Goal: Information Seeking & Learning: Check status

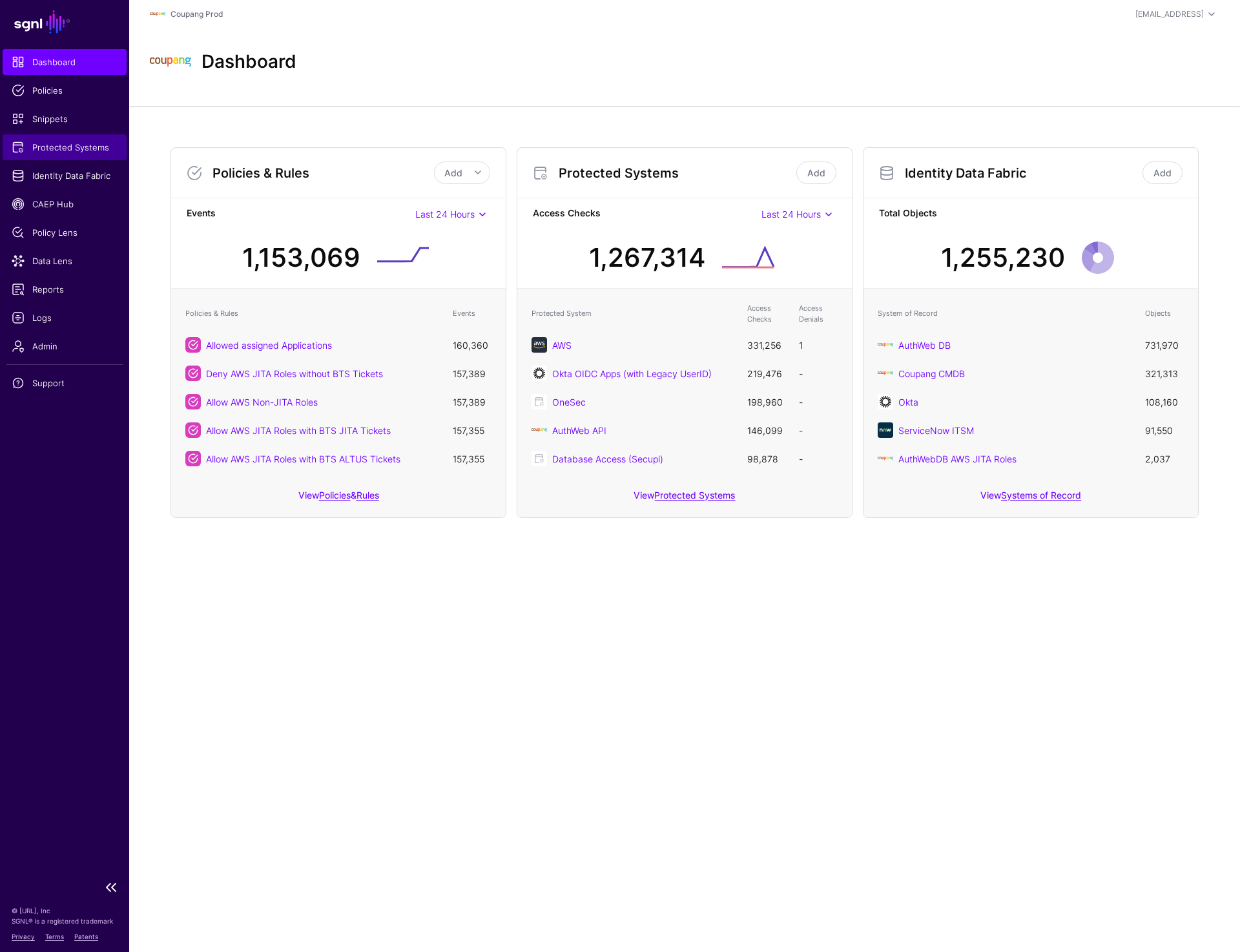
click at [63, 150] on span "Protected Systems" at bounding box center [64, 148] width 106 height 13
click at [54, 186] on link "Identity Data Fabric" at bounding box center [64, 176] width 124 height 26
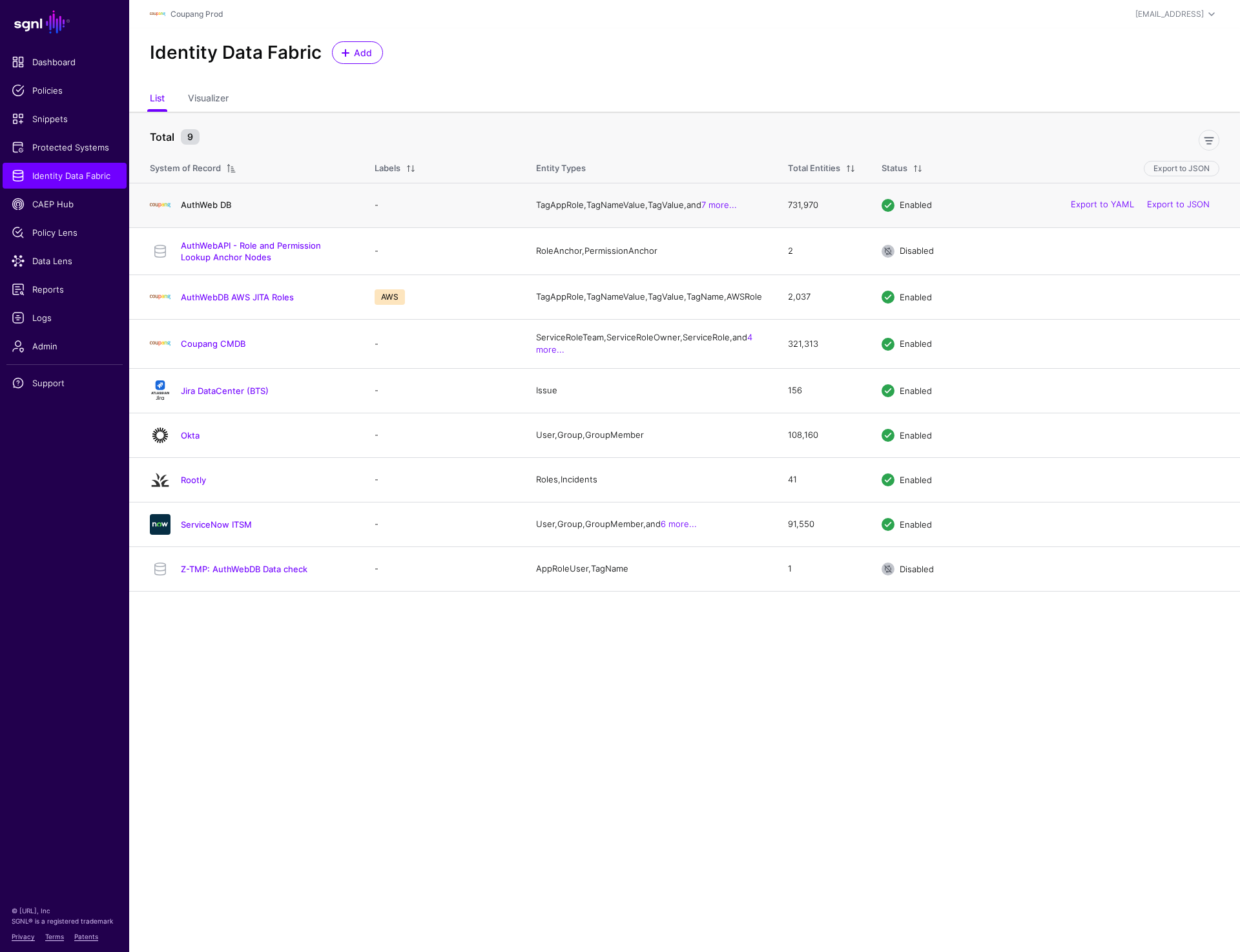
click at [212, 205] on link "AuthWeb DB" at bounding box center [206, 205] width 50 height 10
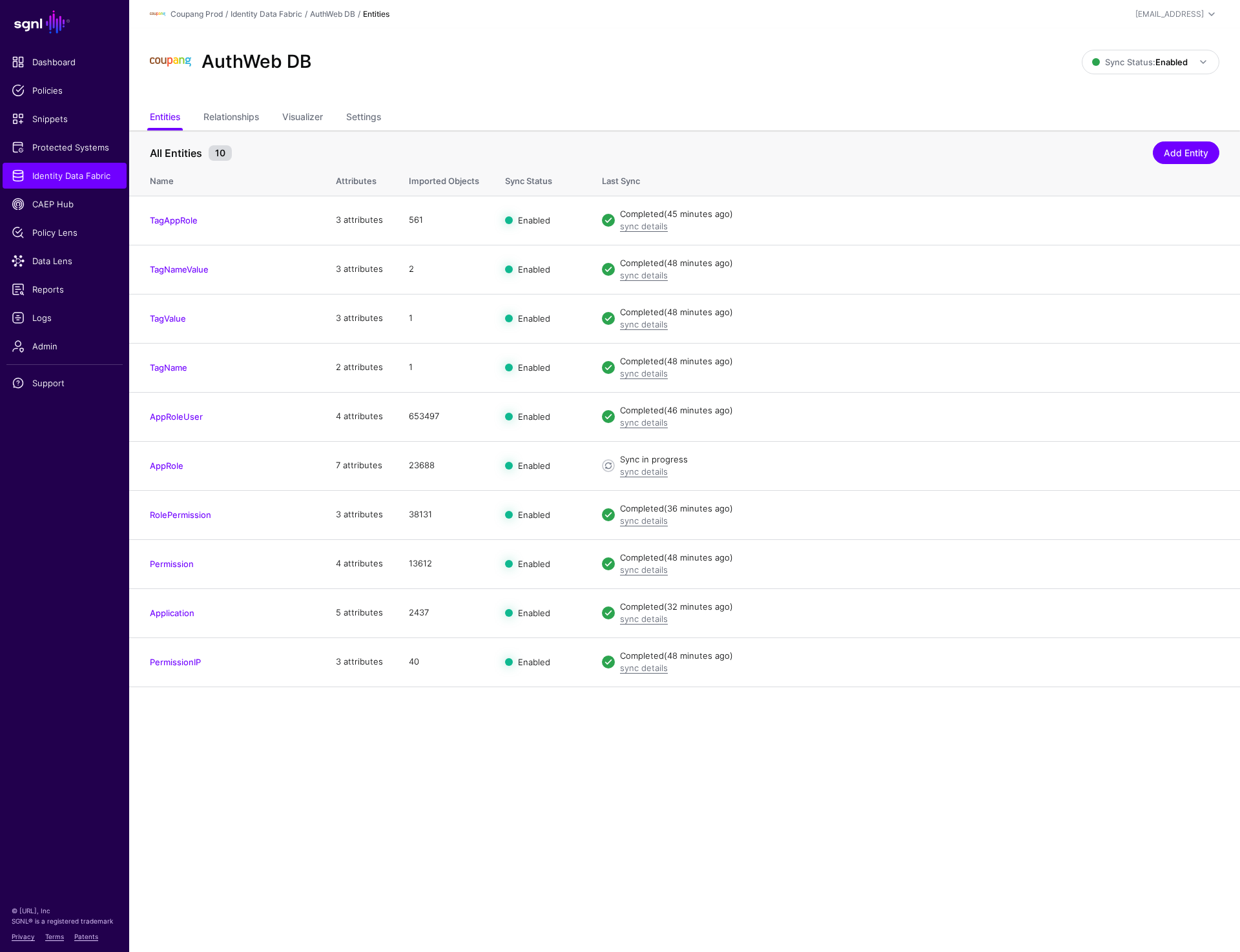
click at [746, 42] on div "AuthWeb DB" at bounding box center [615, 62] width 942 height 42
click at [918, 68] on div "AuthWeb DB" at bounding box center [615, 62] width 942 height 42
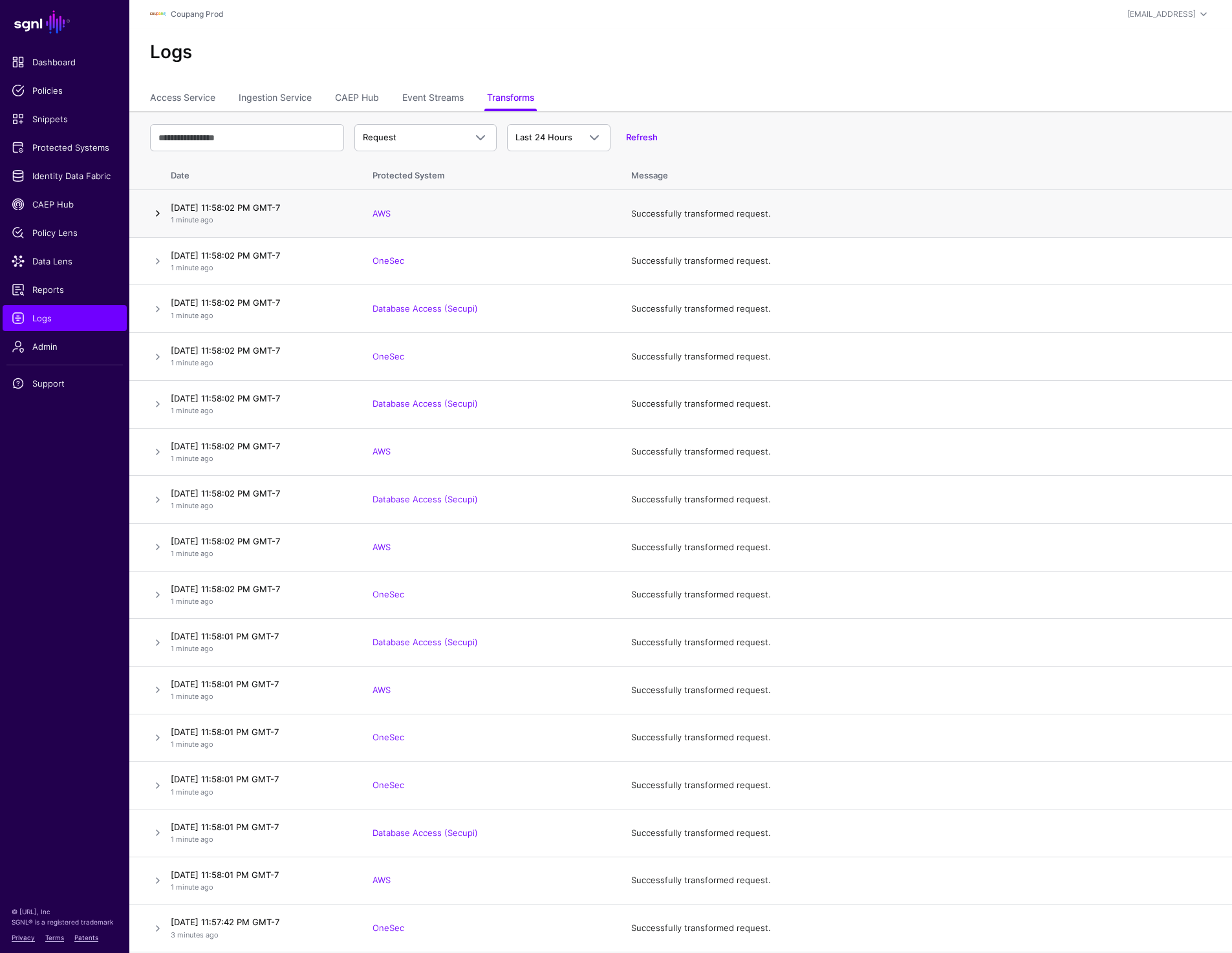
click at [159, 216] on link at bounding box center [158, 214] width 16 height 16
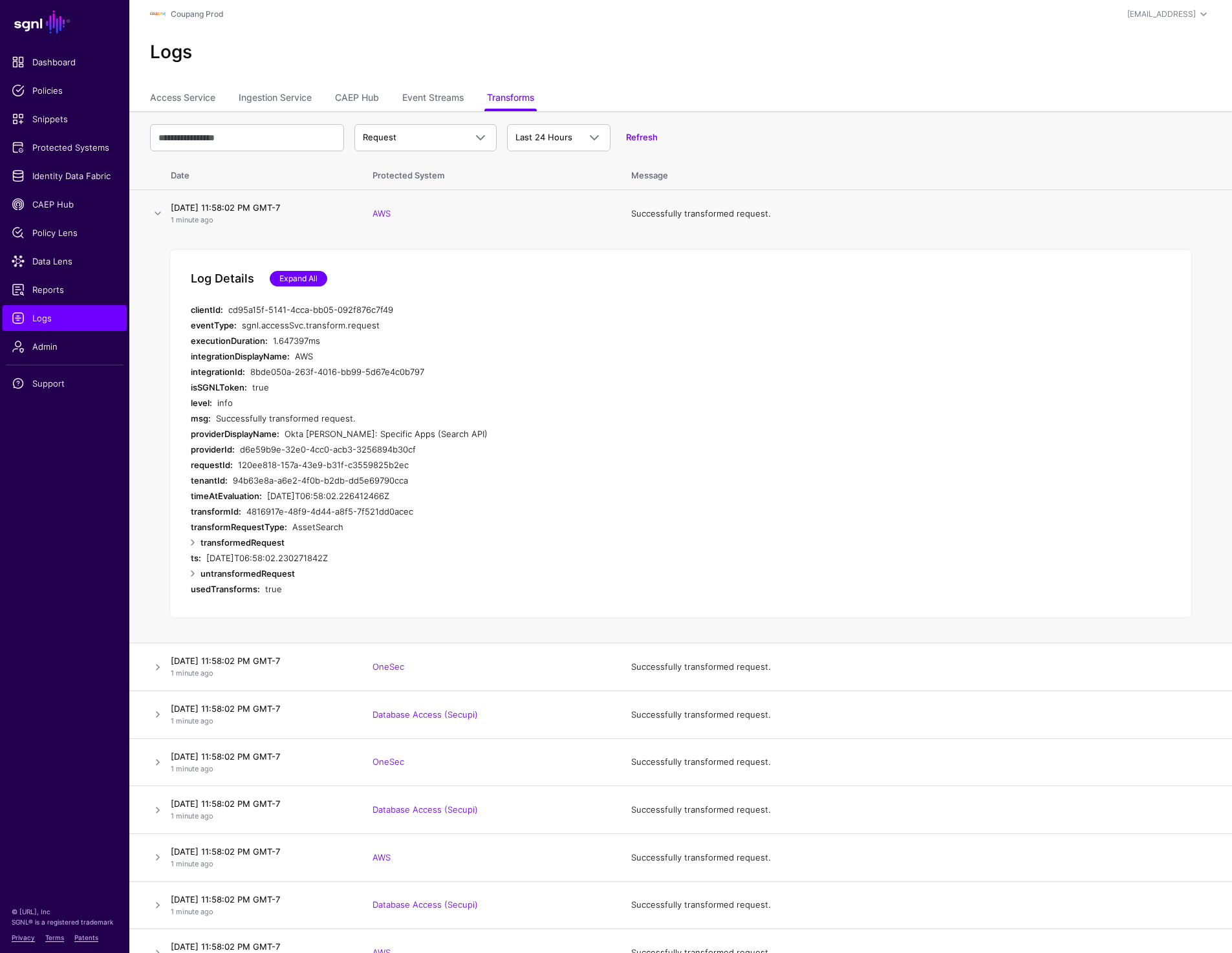
click at [291, 284] on link "Expand All" at bounding box center [298, 279] width 57 height 16
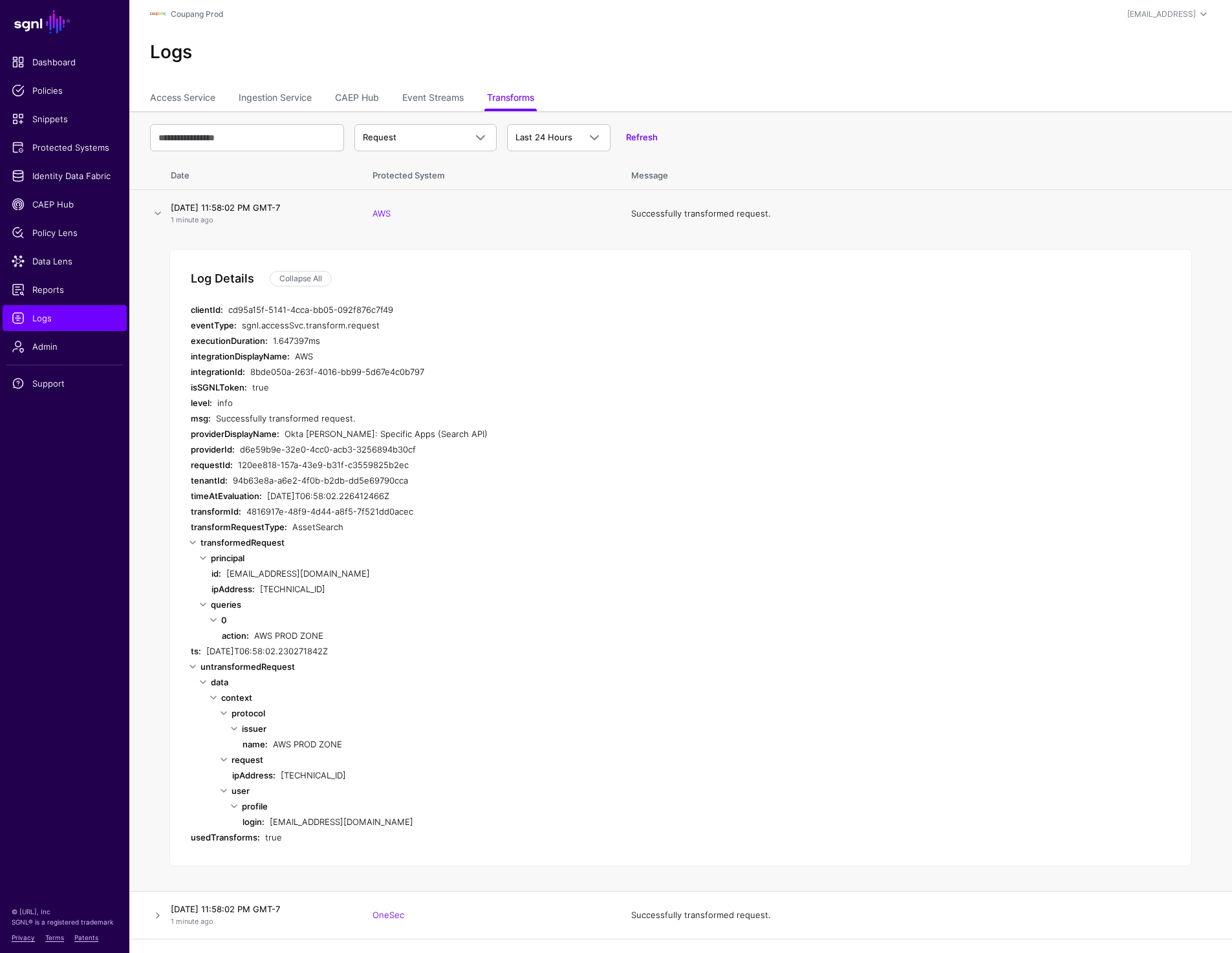
scroll to position [19, 0]
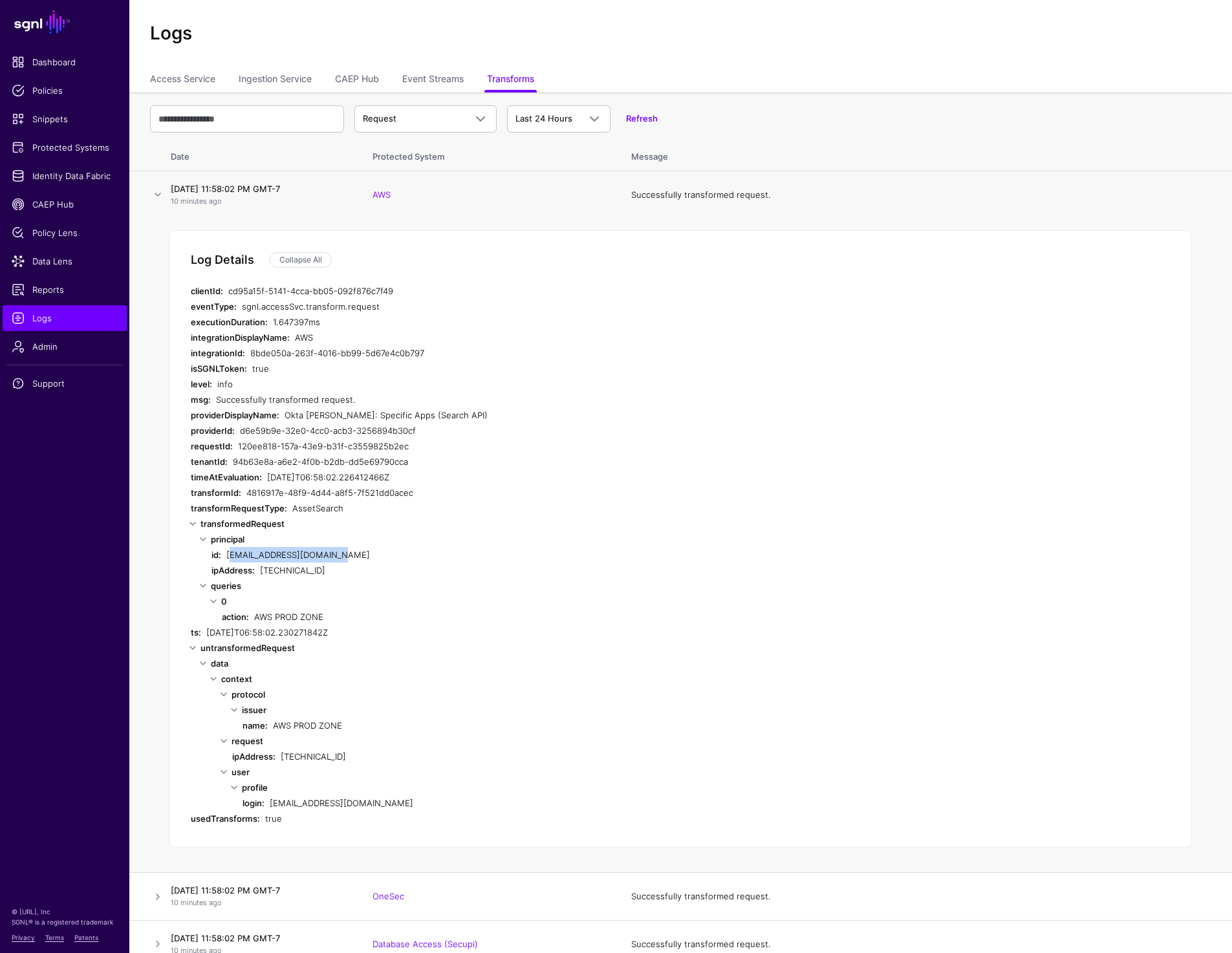
drag, startPoint x: 227, startPoint y: 555, endPoint x: 357, endPoint y: 555, distance: 130.0
click at [357, 555] on div "svc-plainid@coupang.com" at bounding box center [478, 555] width 503 height 16
copy div "svc-plainid@coupang.com"
click at [240, 117] on input "text" at bounding box center [247, 119] width 194 height 27
type input "***"
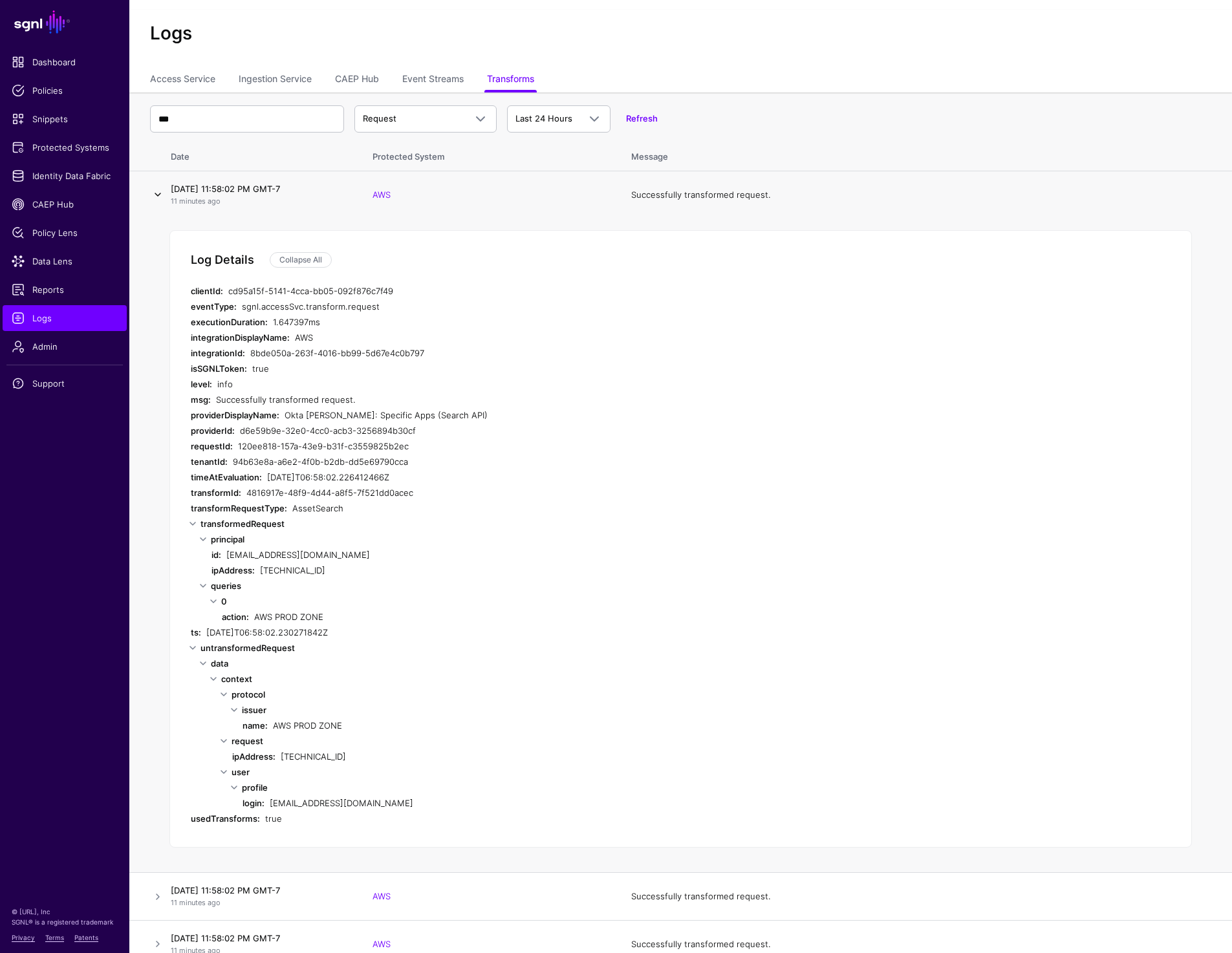
click at [158, 198] on link at bounding box center [158, 195] width 16 height 16
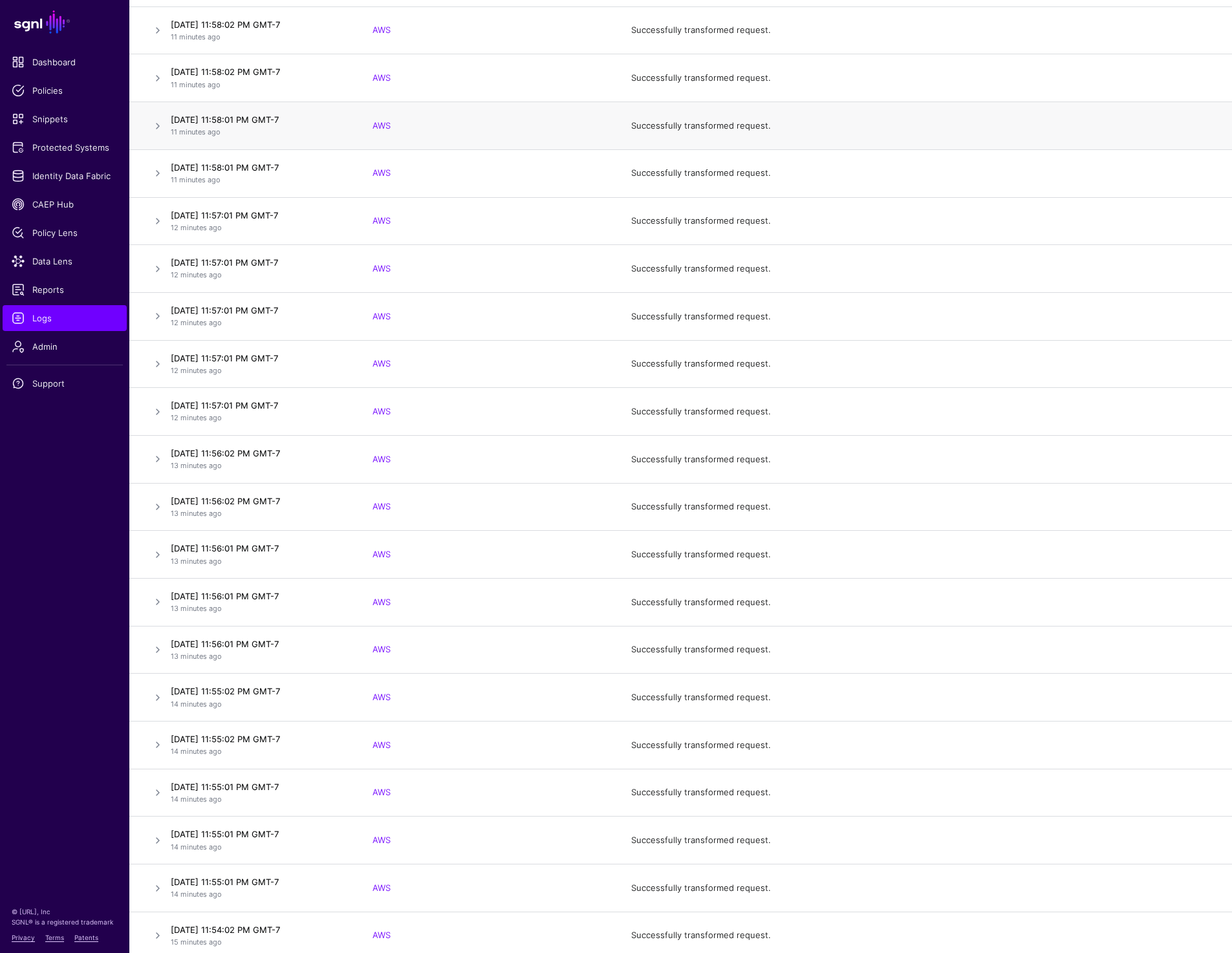
scroll to position [237, 0]
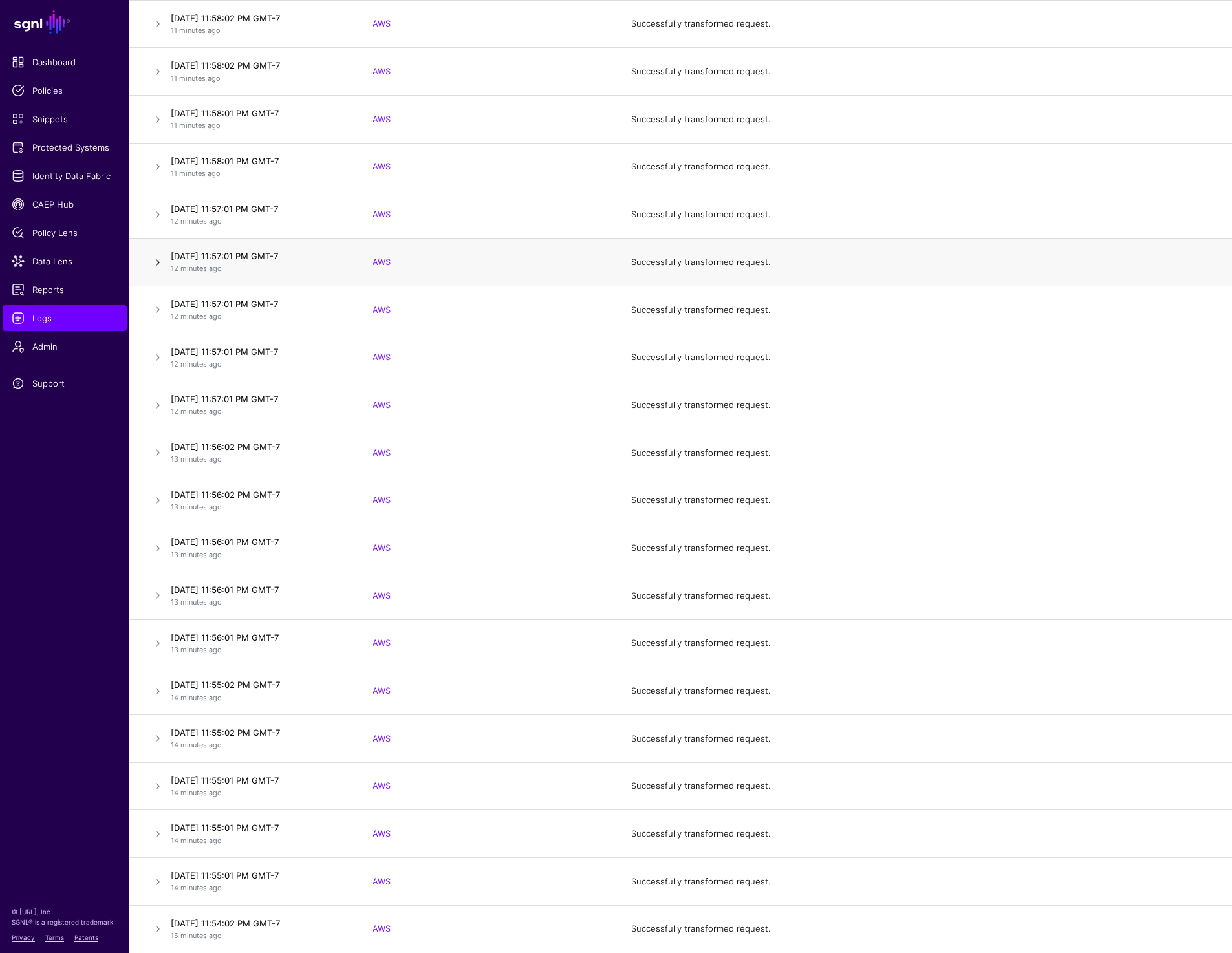
click at [154, 262] on link at bounding box center [158, 262] width 16 height 16
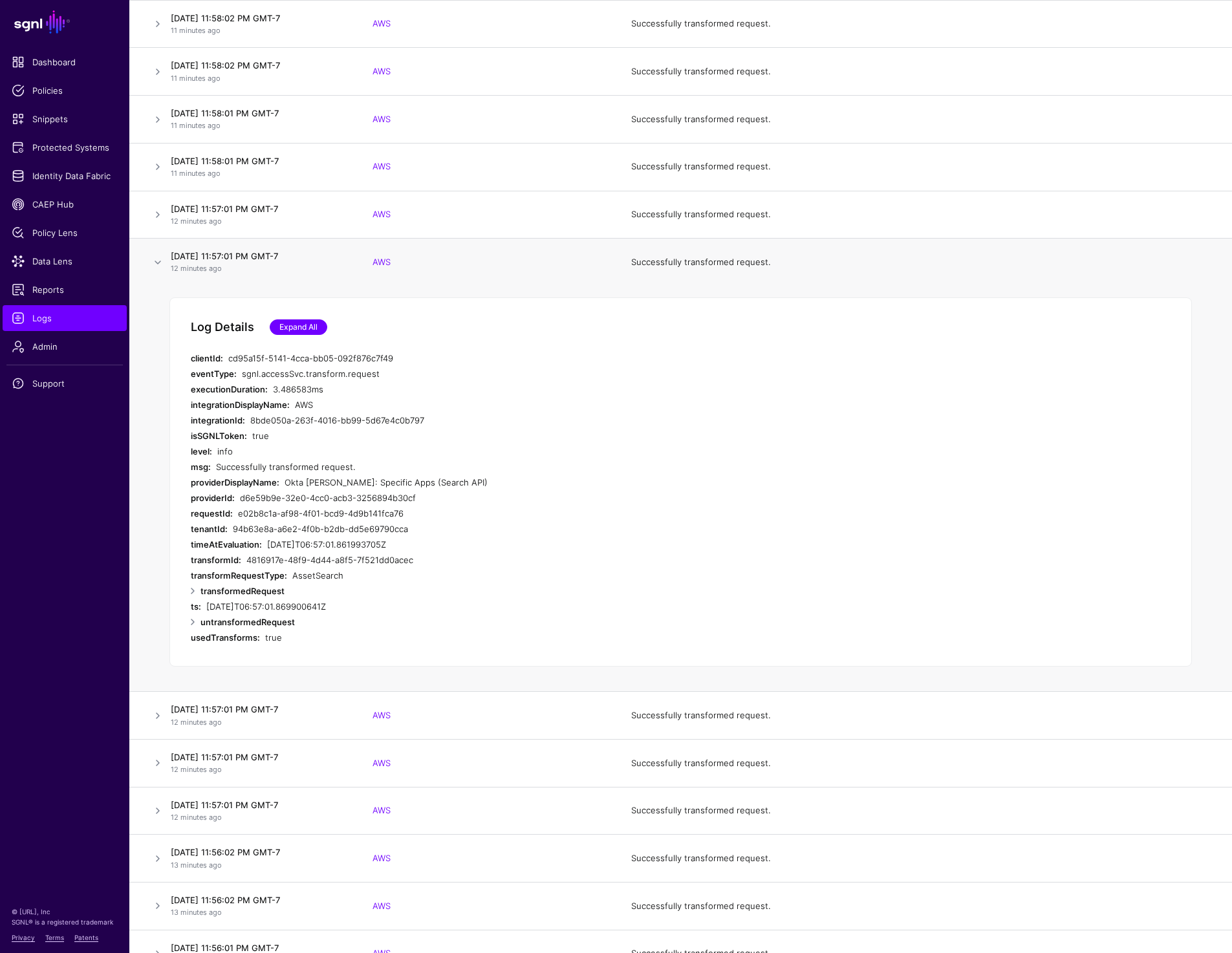
click at [293, 328] on link "Expand All" at bounding box center [298, 327] width 57 height 16
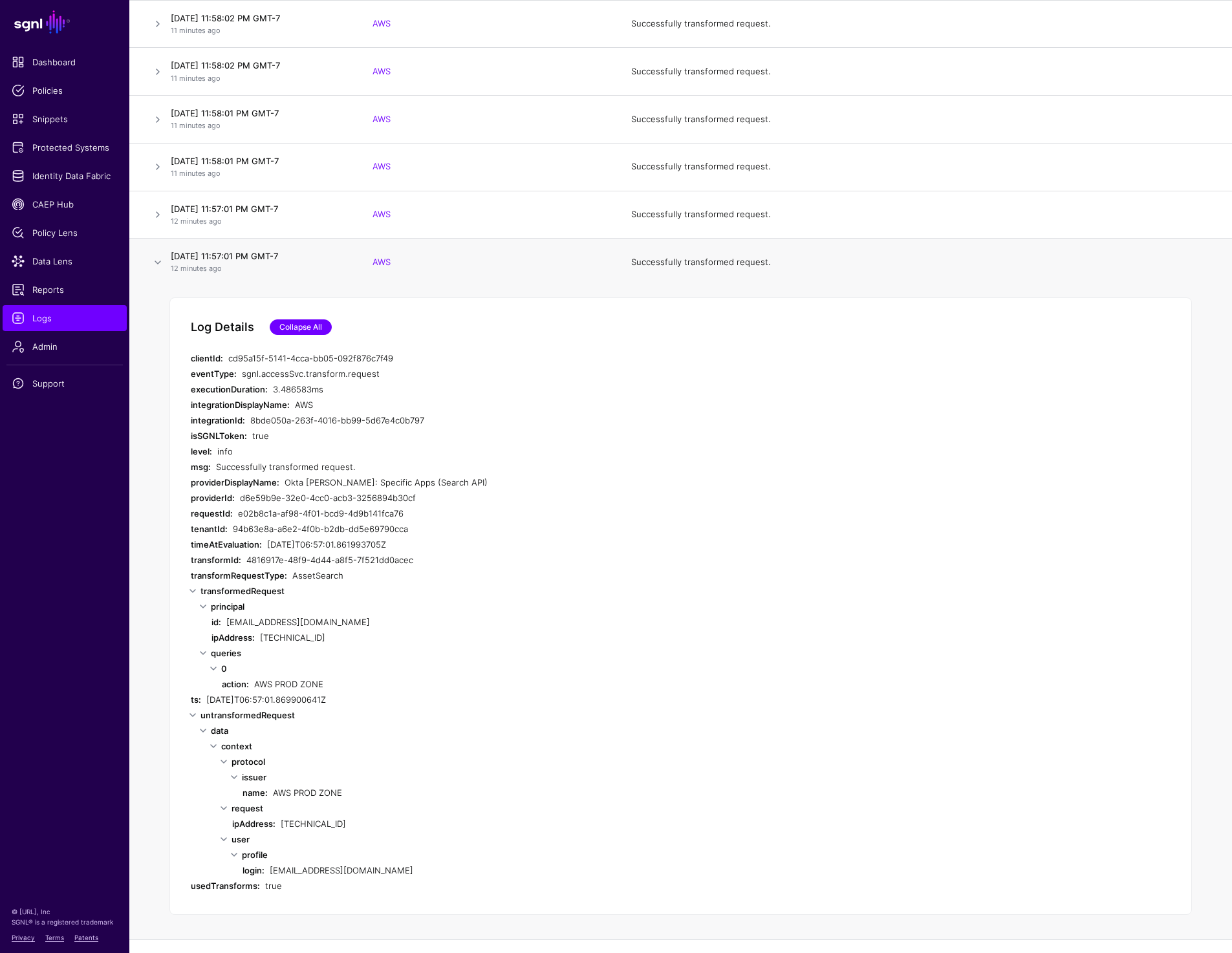
click at [293, 328] on link "Collapse All" at bounding box center [300, 327] width 62 height 16
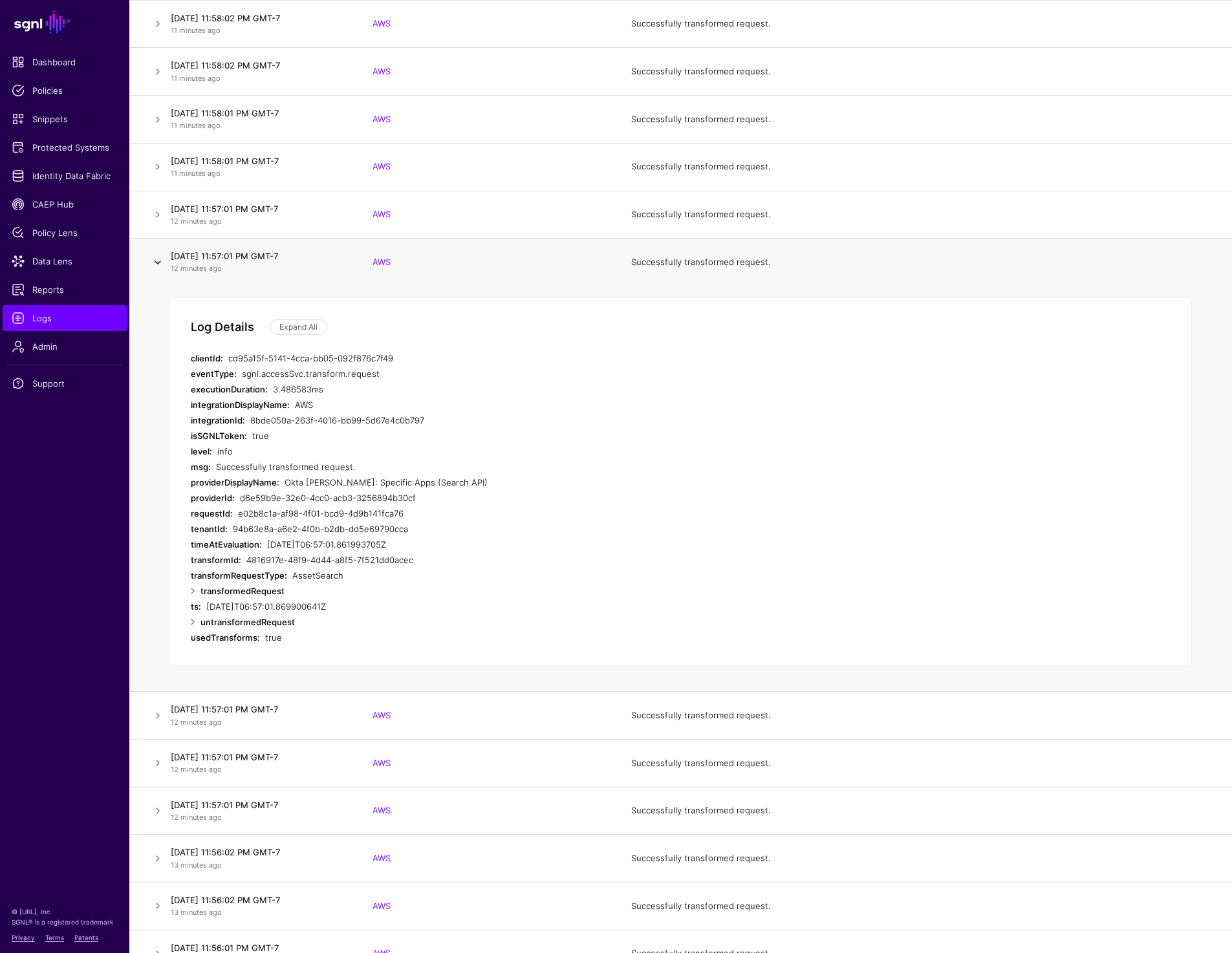
click at [154, 260] on link at bounding box center [158, 262] width 16 height 16
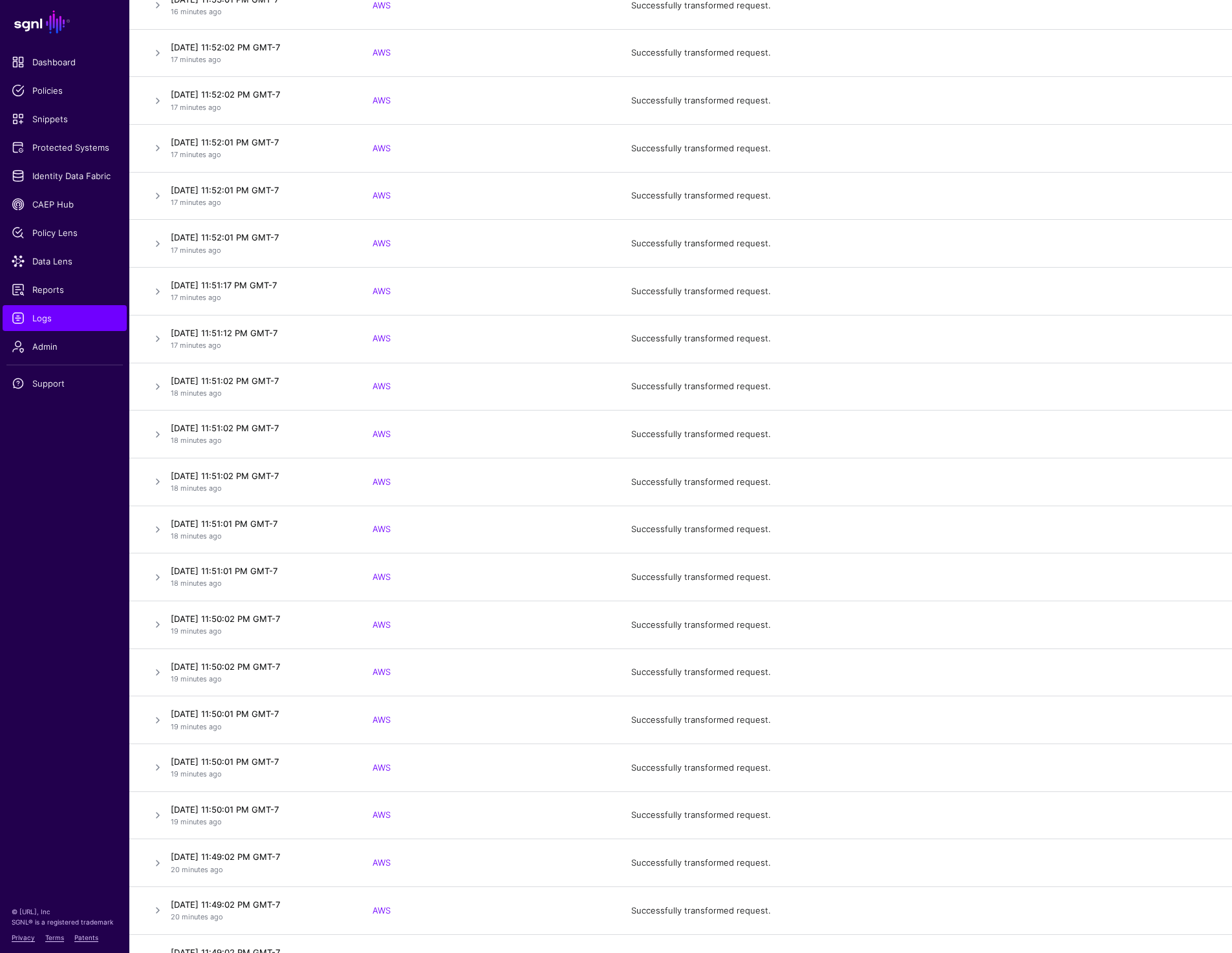
scroll to position [1803, 0]
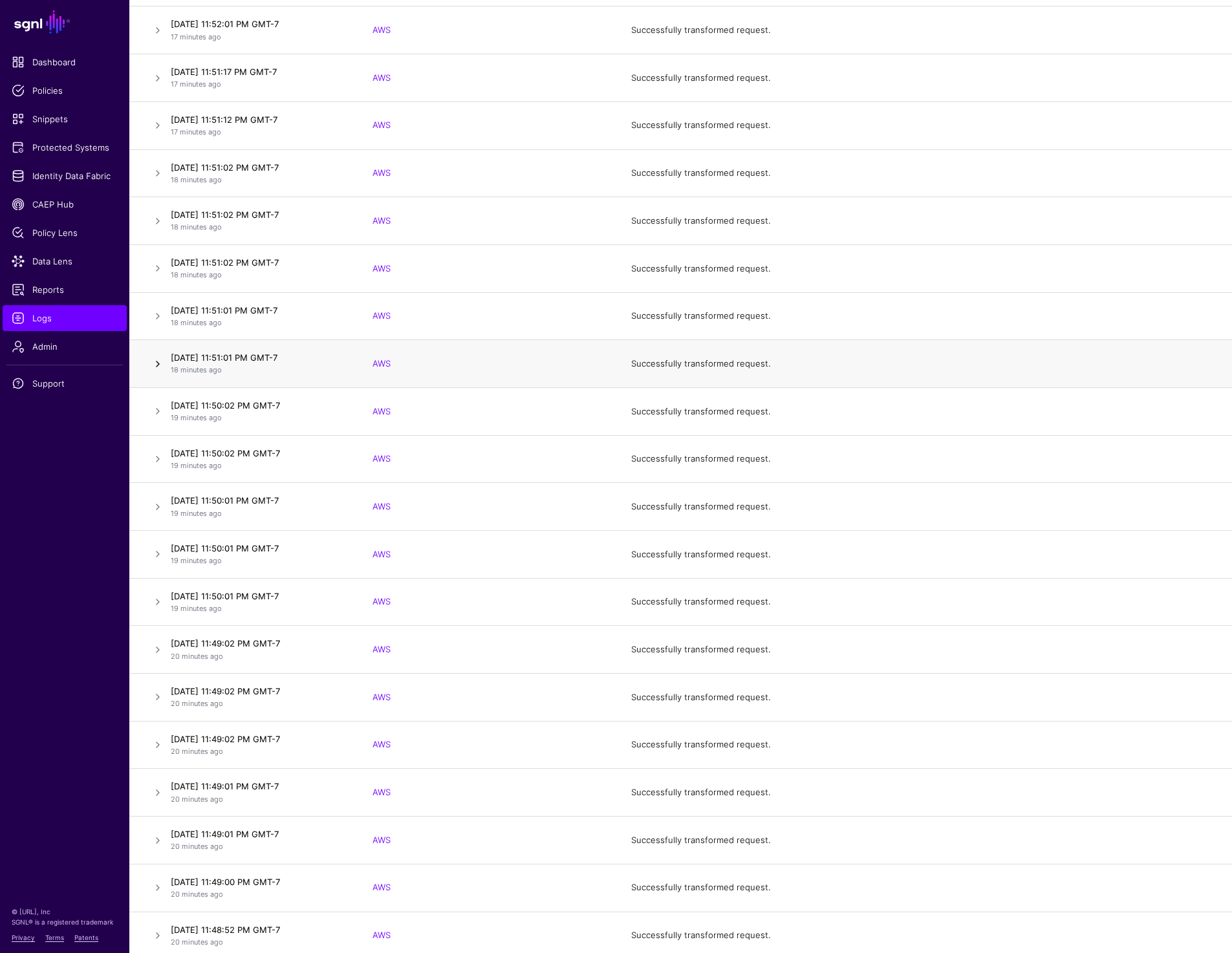
click at [156, 359] on link at bounding box center [158, 364] width 16 height 16
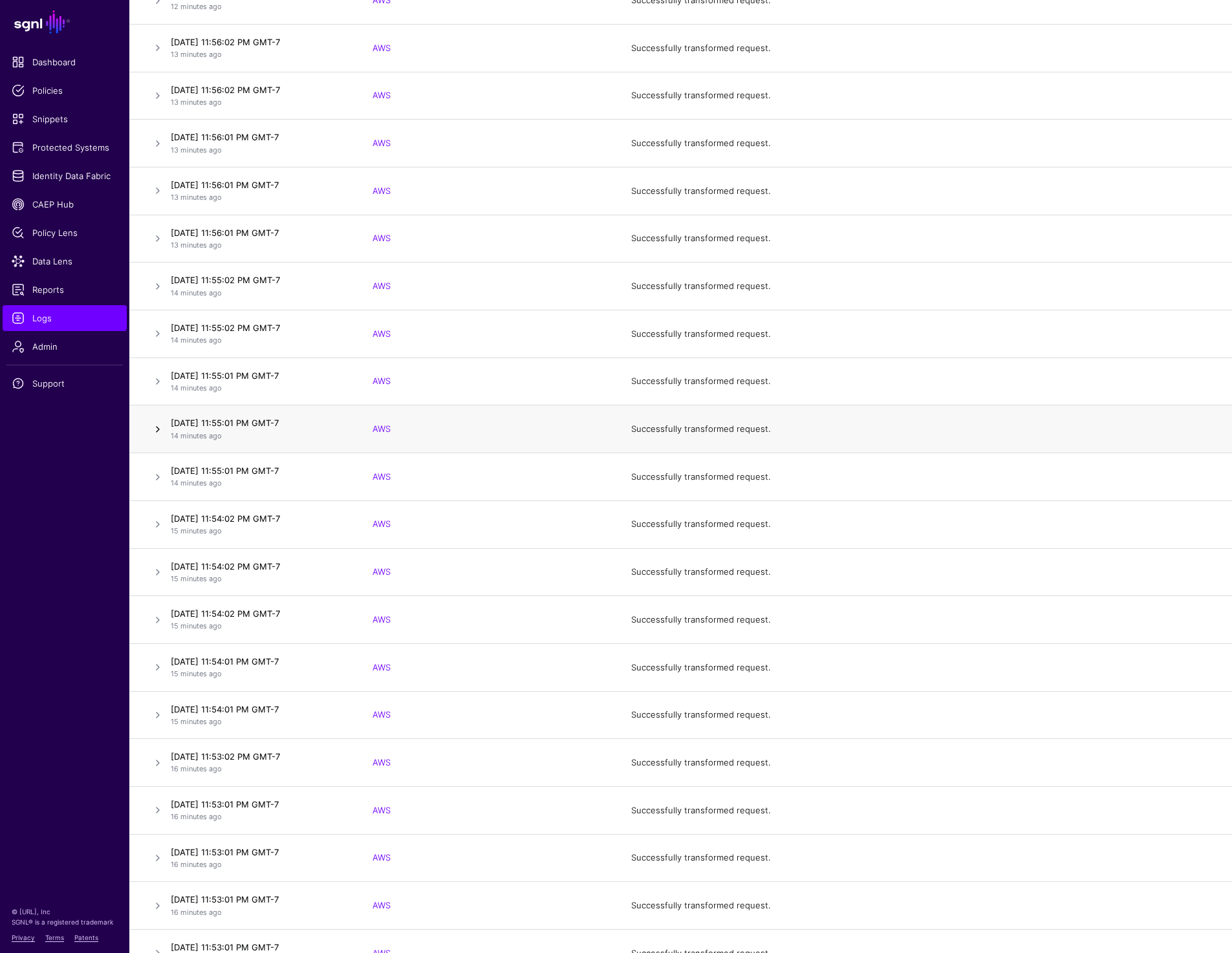
scroll to position [606, 0]
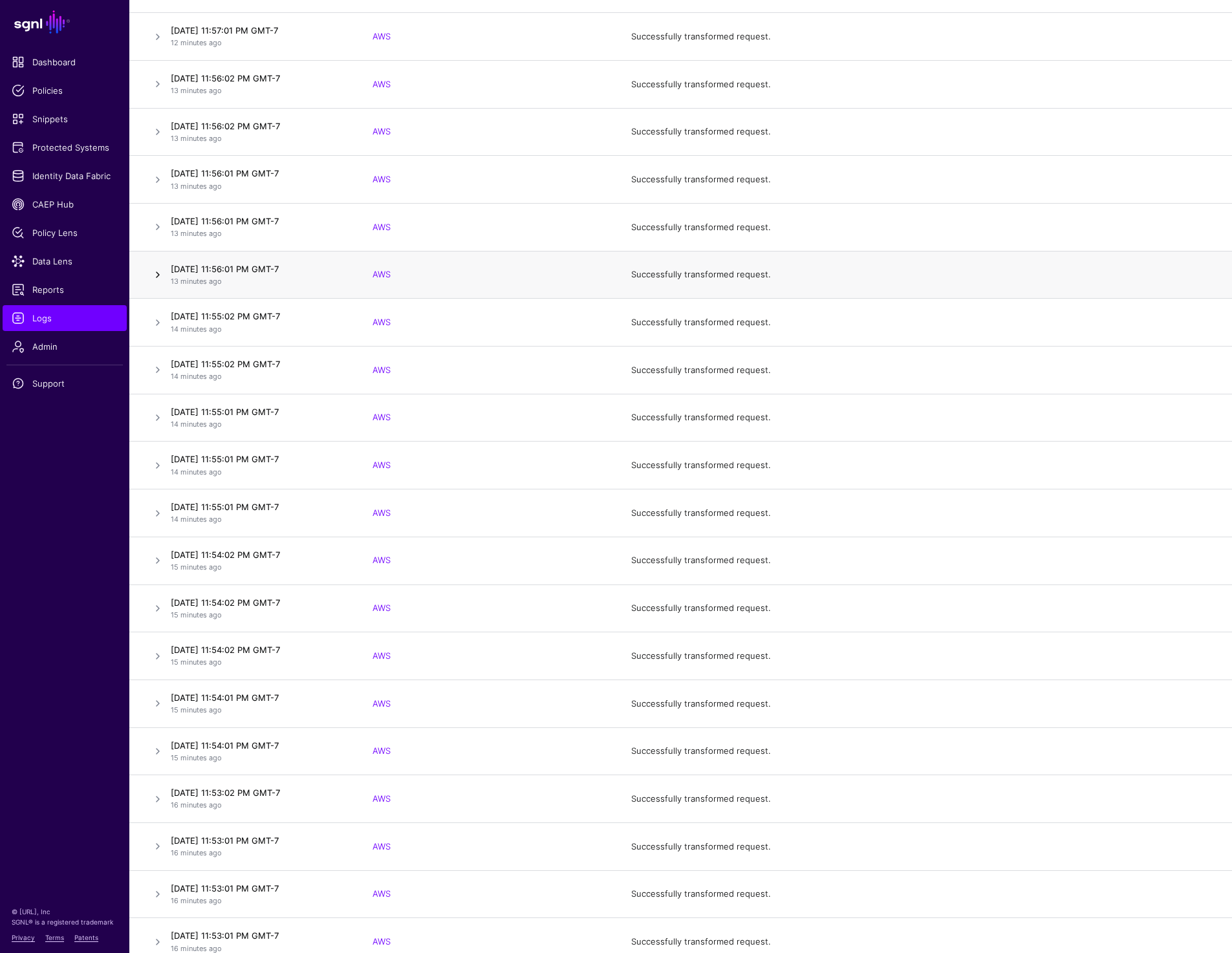
click at [157, 270] on link at bounding box center [158, 275] width 16 height 16
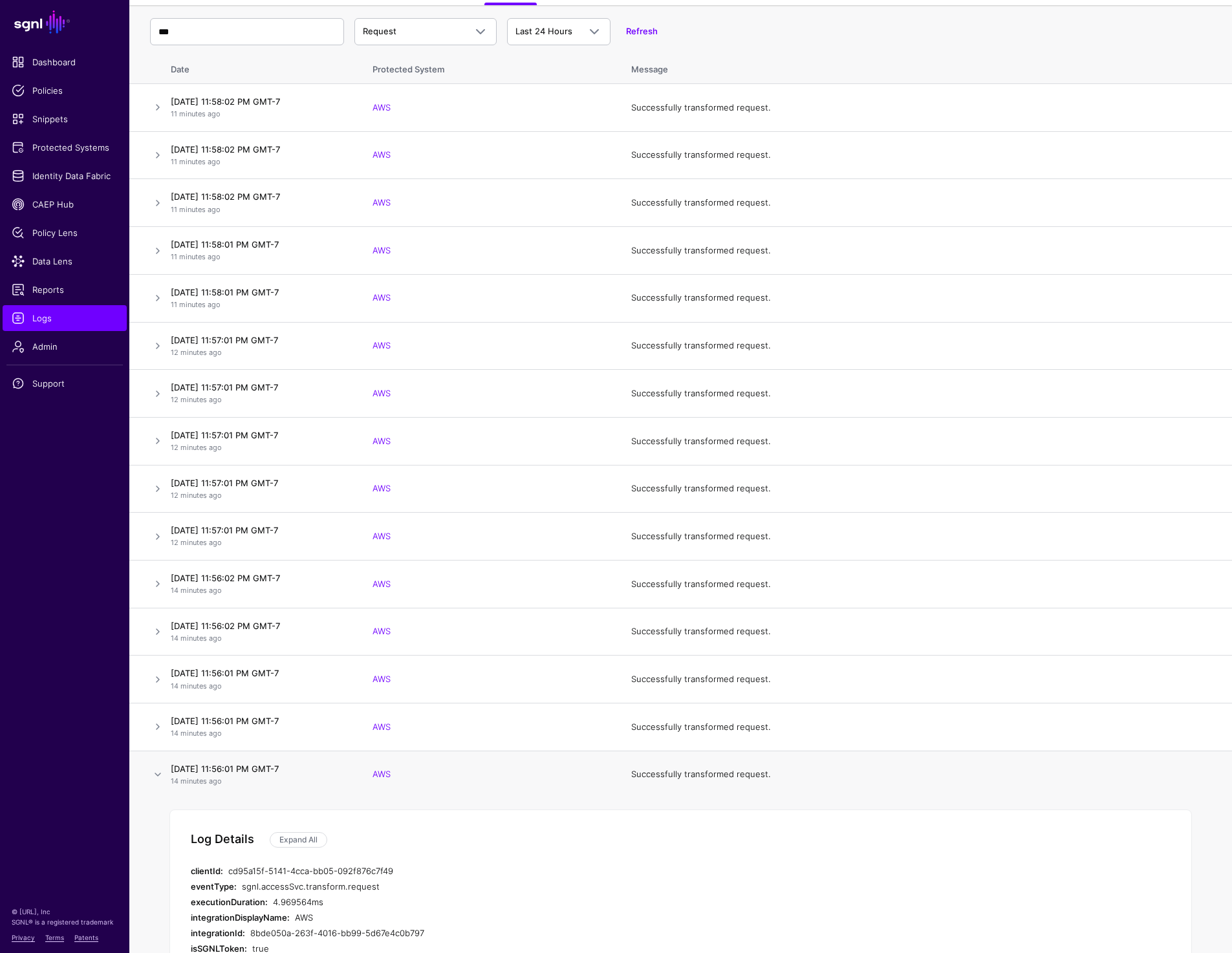
scroll to position [0, 0]
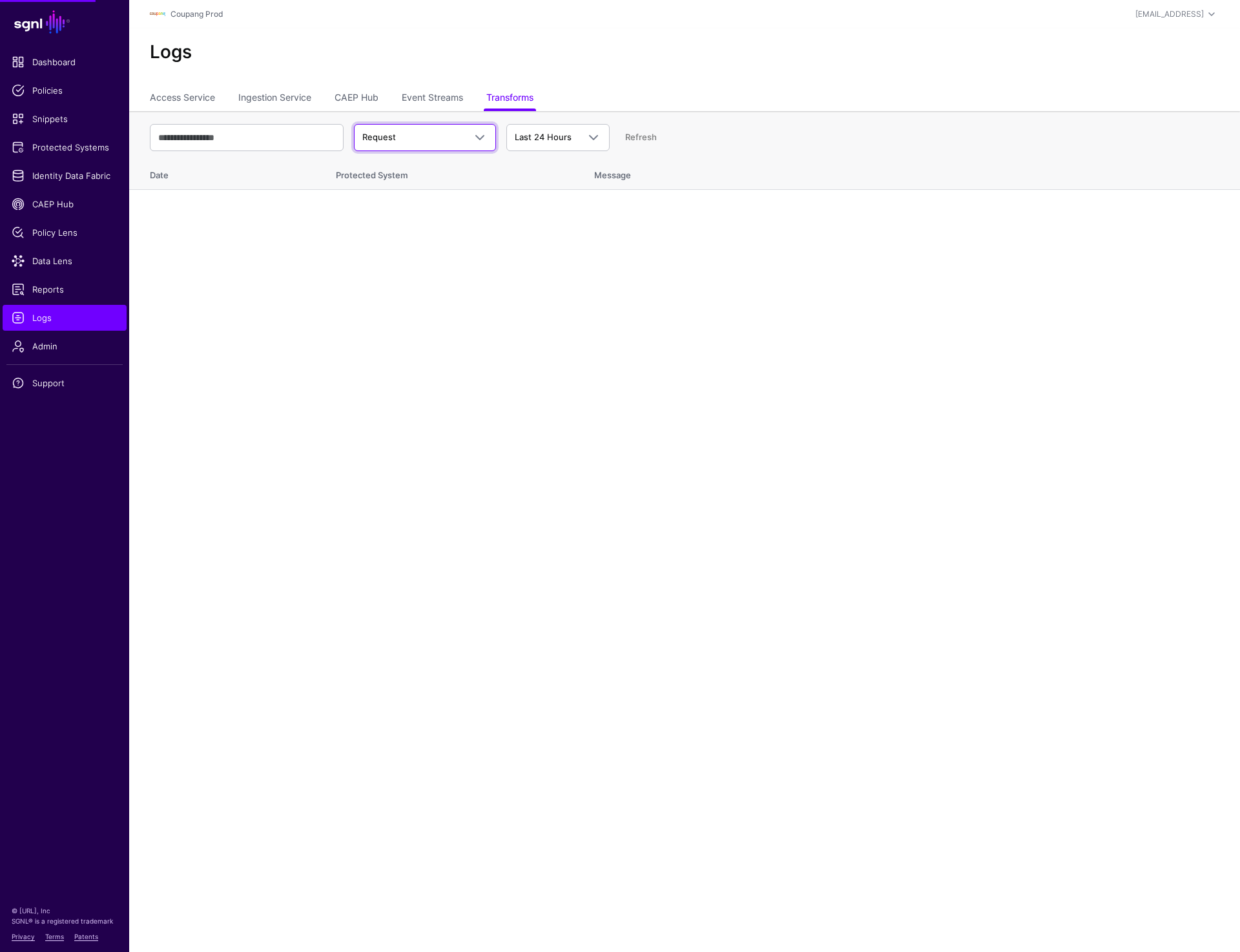
click at [431, 137] on span "Request" at bounding box center [413, 138] width 102 height 13
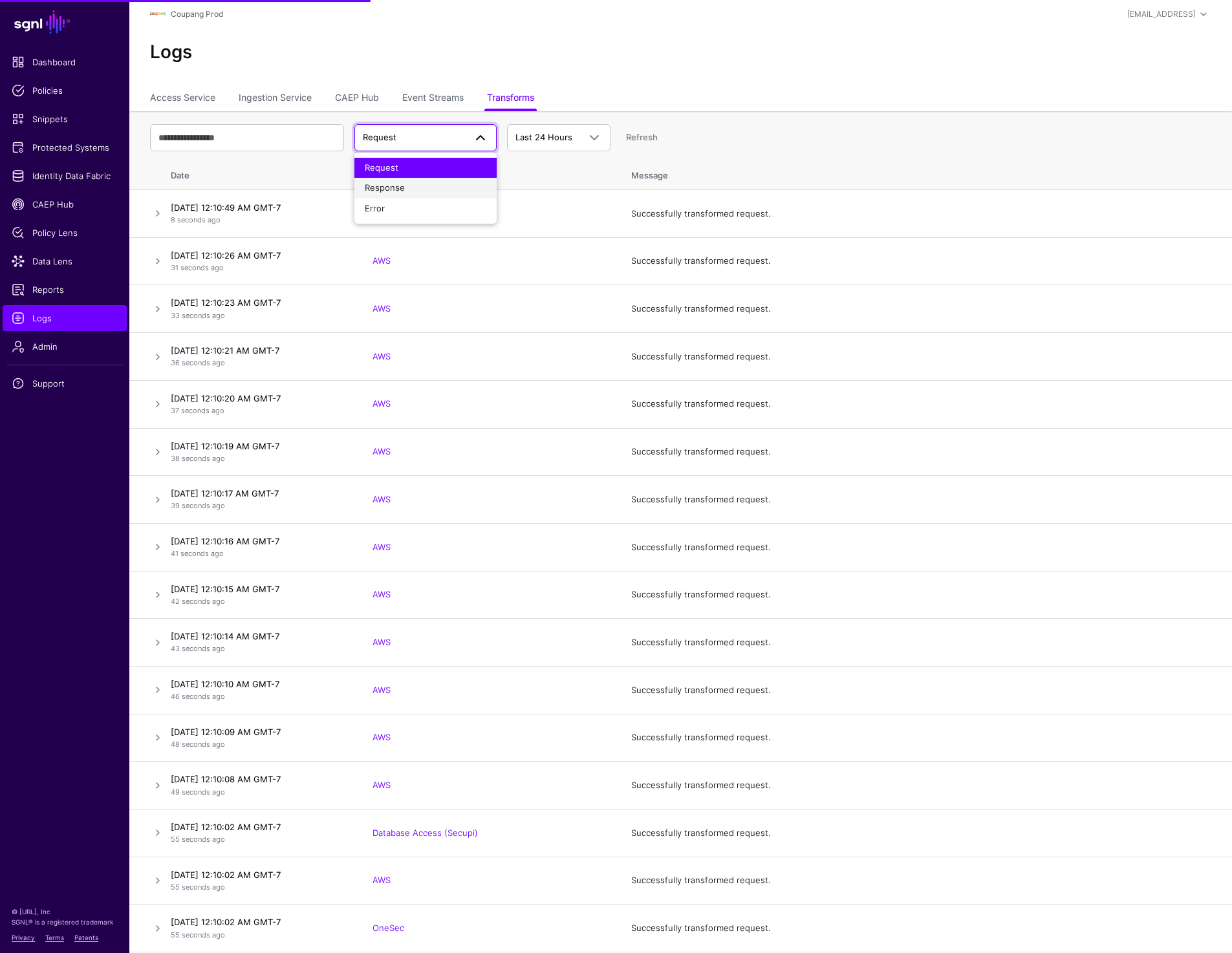
click at [413, 190] on div "Response" at bounding box center [425, 188] width 121 height 13
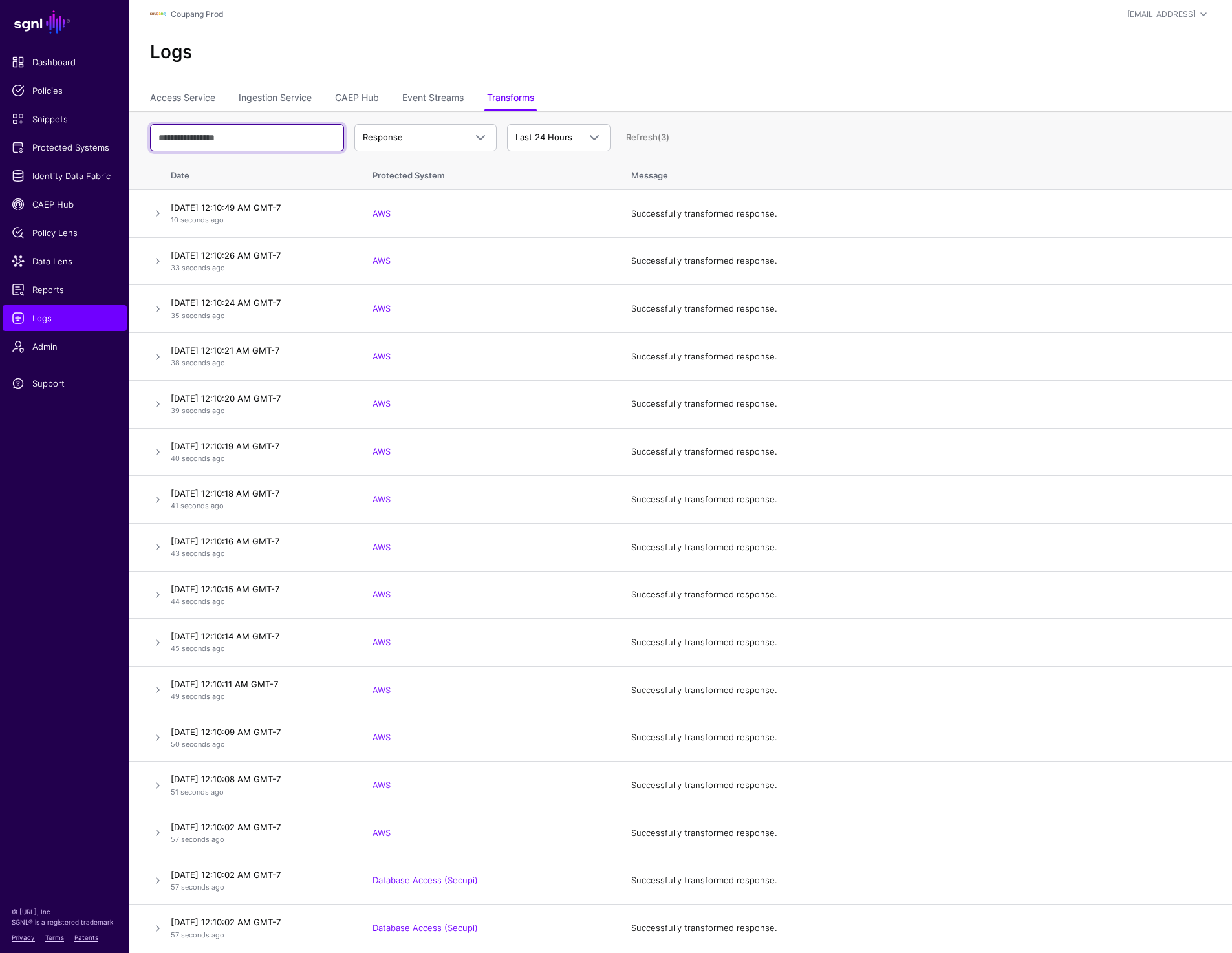
click at [238, 137] on input "text" at bounding box center [247, 138] width 194 height 27
type input "***"
click at [154, 212] on link at bounding box center [158, 214] width 16 height 16
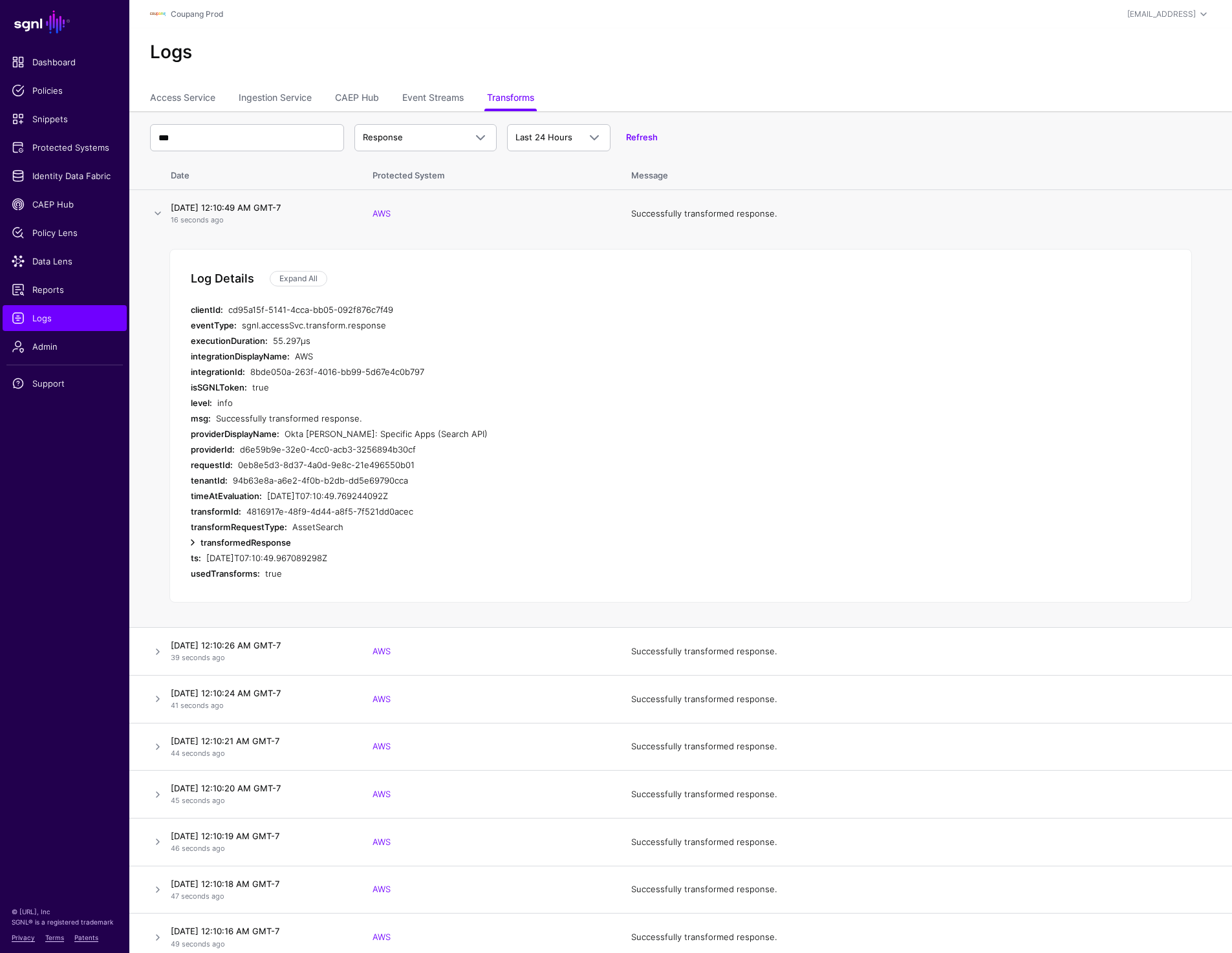
click at [191, 542] on link at bounding box center [193, 543] width 16 height 16
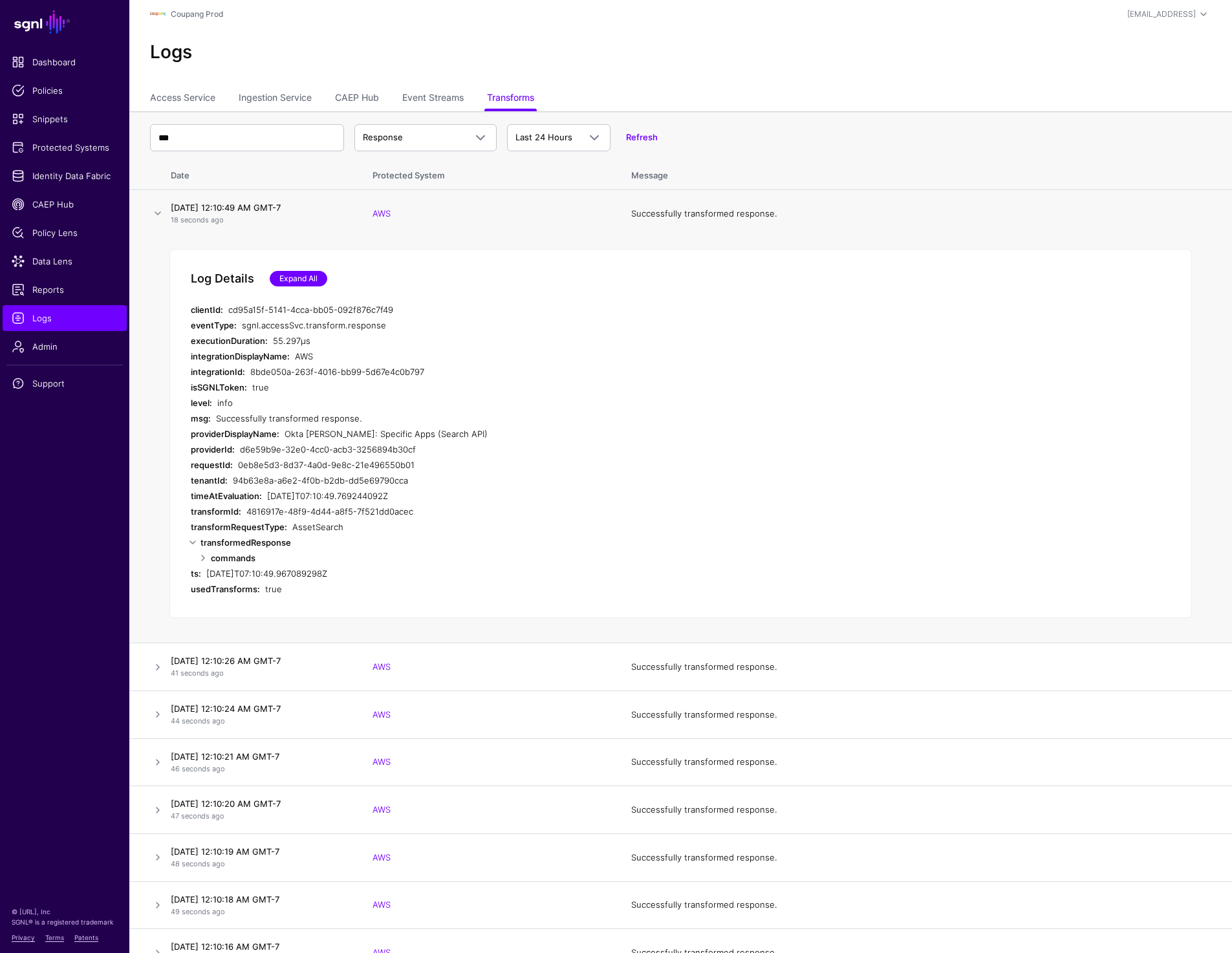
click at [293, 280] on link "Expand All" at bounding box center [298, 279] width 57 height 16
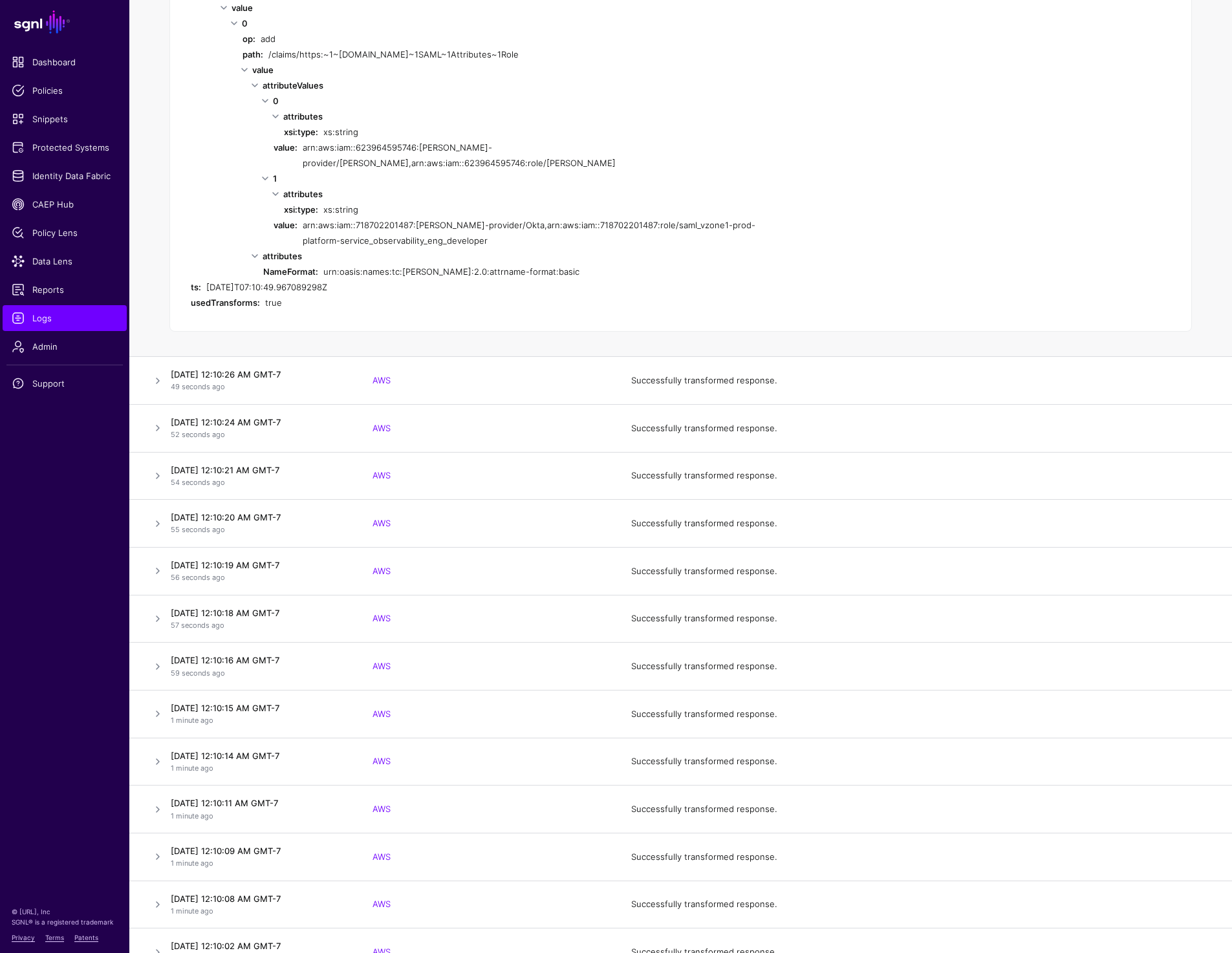
scroll to position [633, 0]
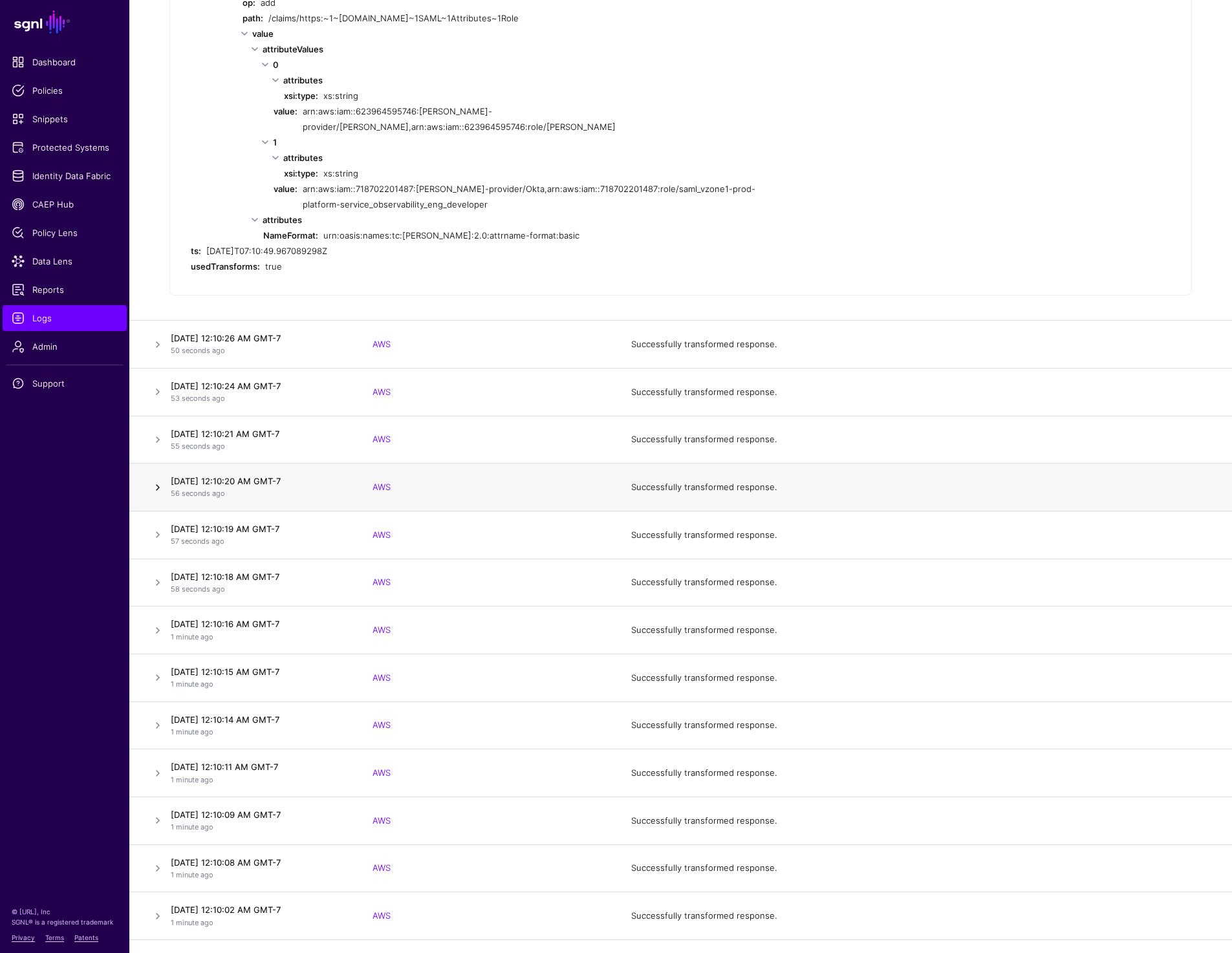
click at [157, 480] on link at bounding box center [158, 488] width 16 height 16
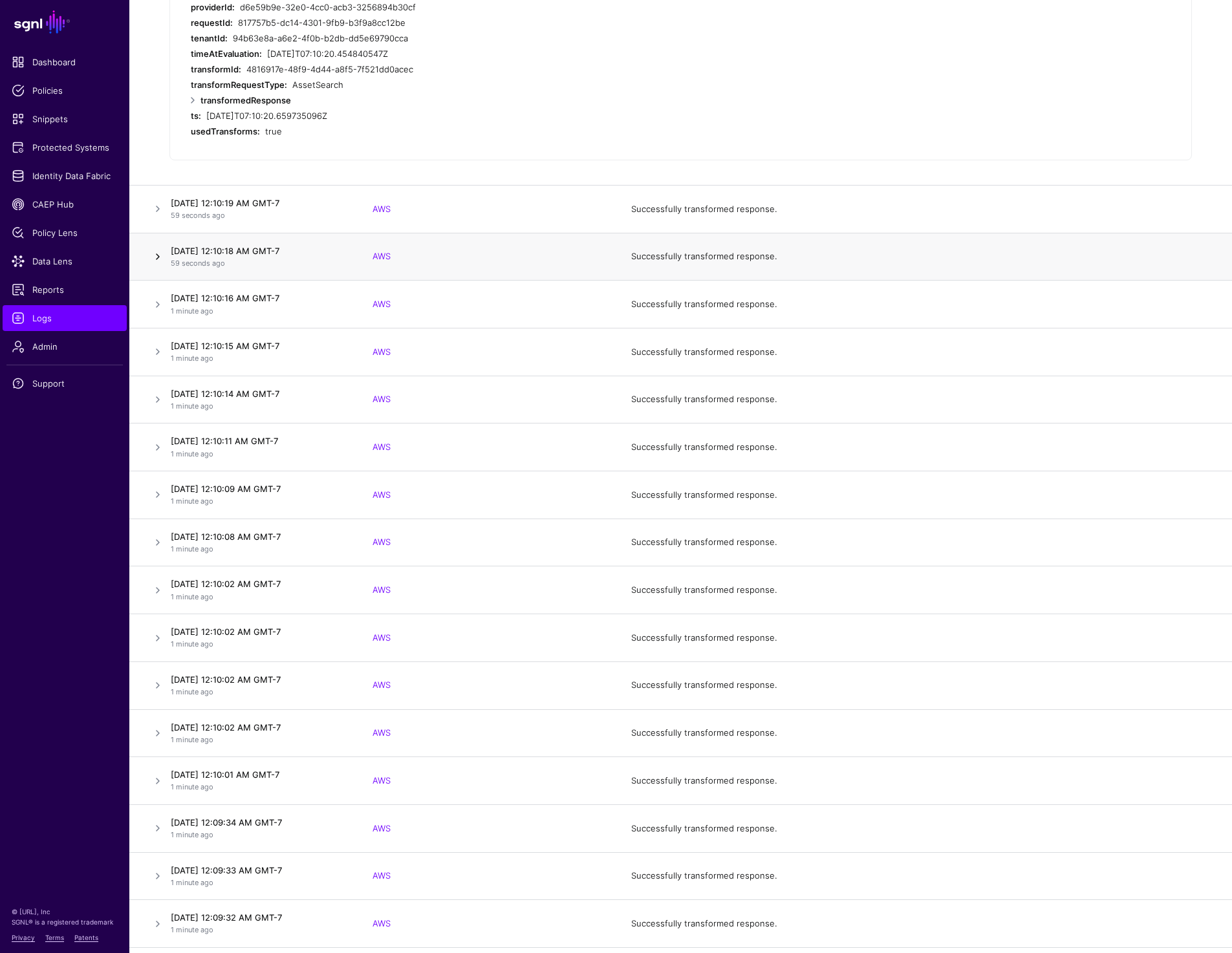
click at [155, 252] on link at bounding box center [158, 257] width 16 height 16
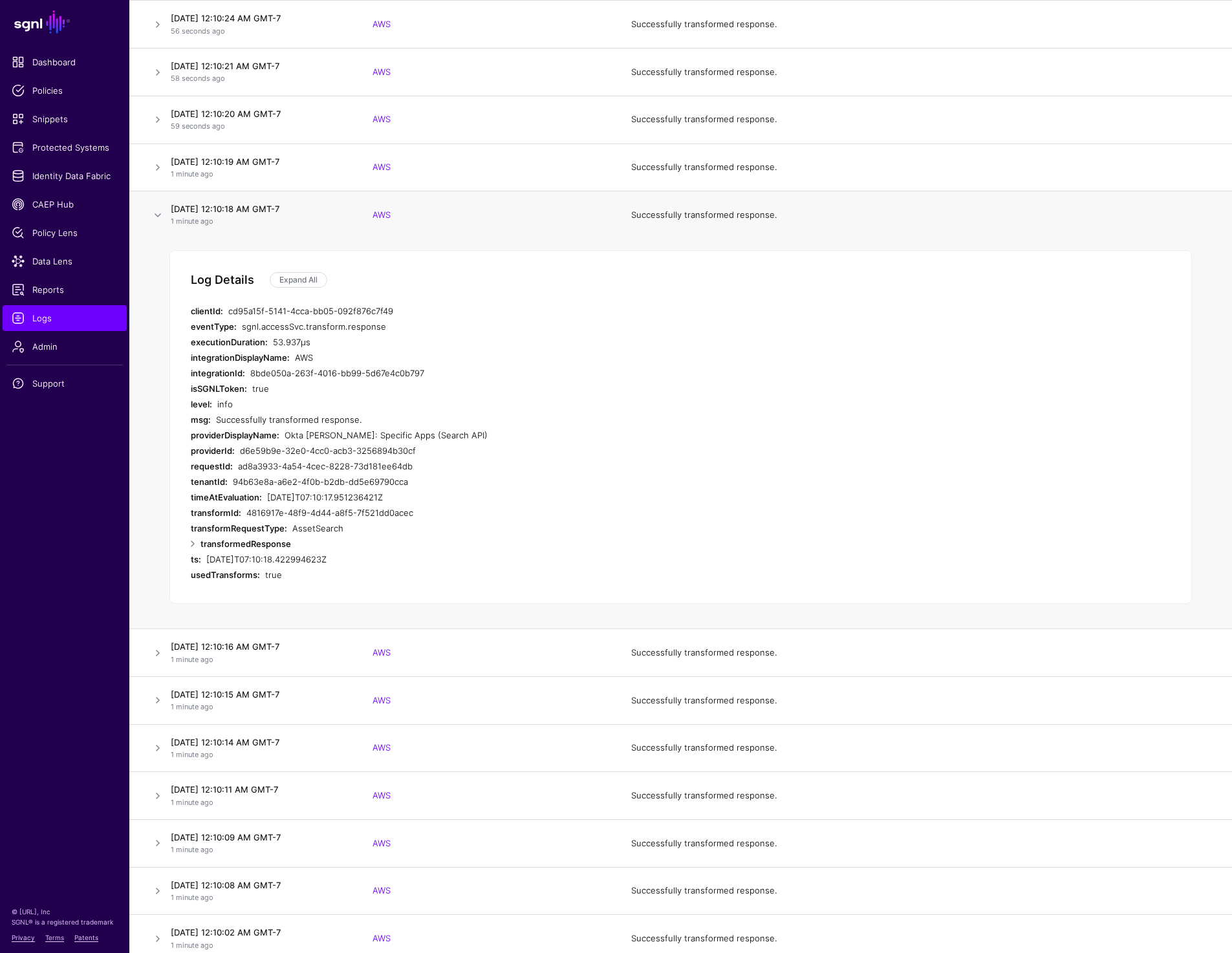
scroll to position [269, 0]
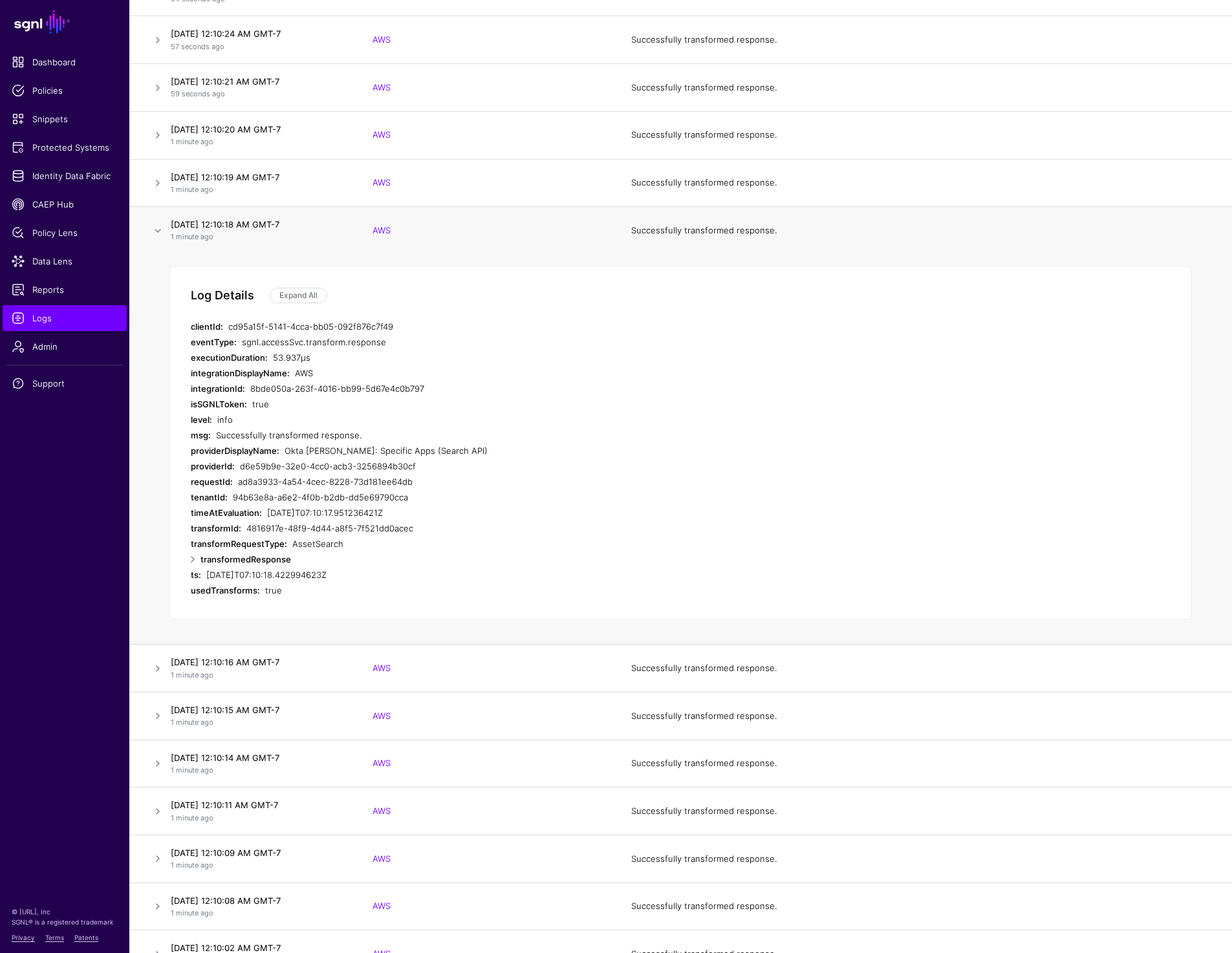
click at [308, 305] on div "Log Details Expand All clientId: cd95a15f-5141-4cca-bb05-092f876c7f49 eventType…" at bounding box center [680, 442] width 1022 height 354
drag, startPoint x: 270, startPoint y: 357, endPoint x: 308, endPoint y: 358, distance: 38.0
click at [308, 358] on div "executionDuration: 53.937µs" at bounding box center [449, 358] width 517 height 16
drag, startPoint x: 308, startPoint y: 358, endPoint x: 273, endPoint y: 358, distance: 35.0
click at [273, 358] on div "53.937µs" at bounding box center [490, 358] width 435 height 16
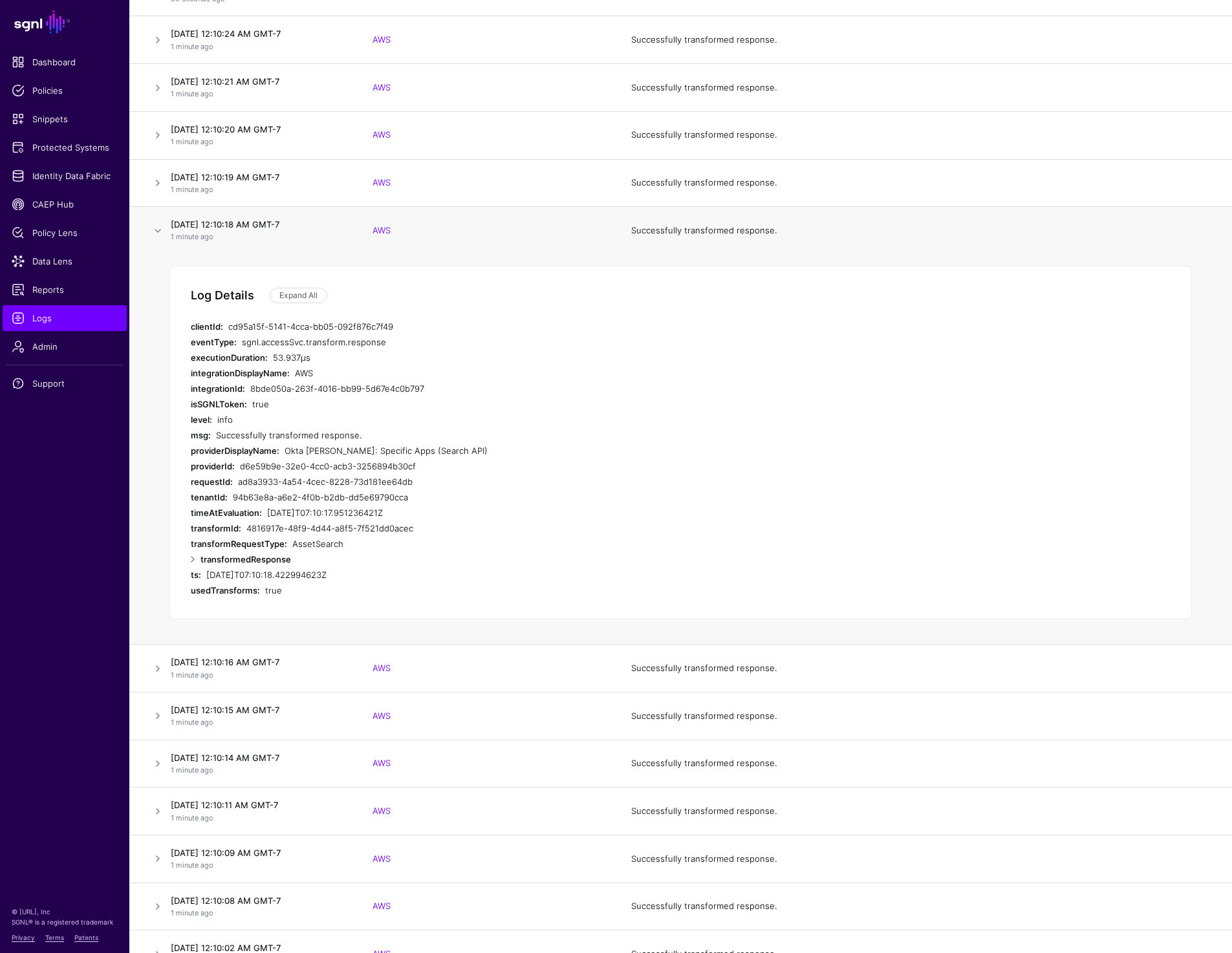
copy div "53.937µs"
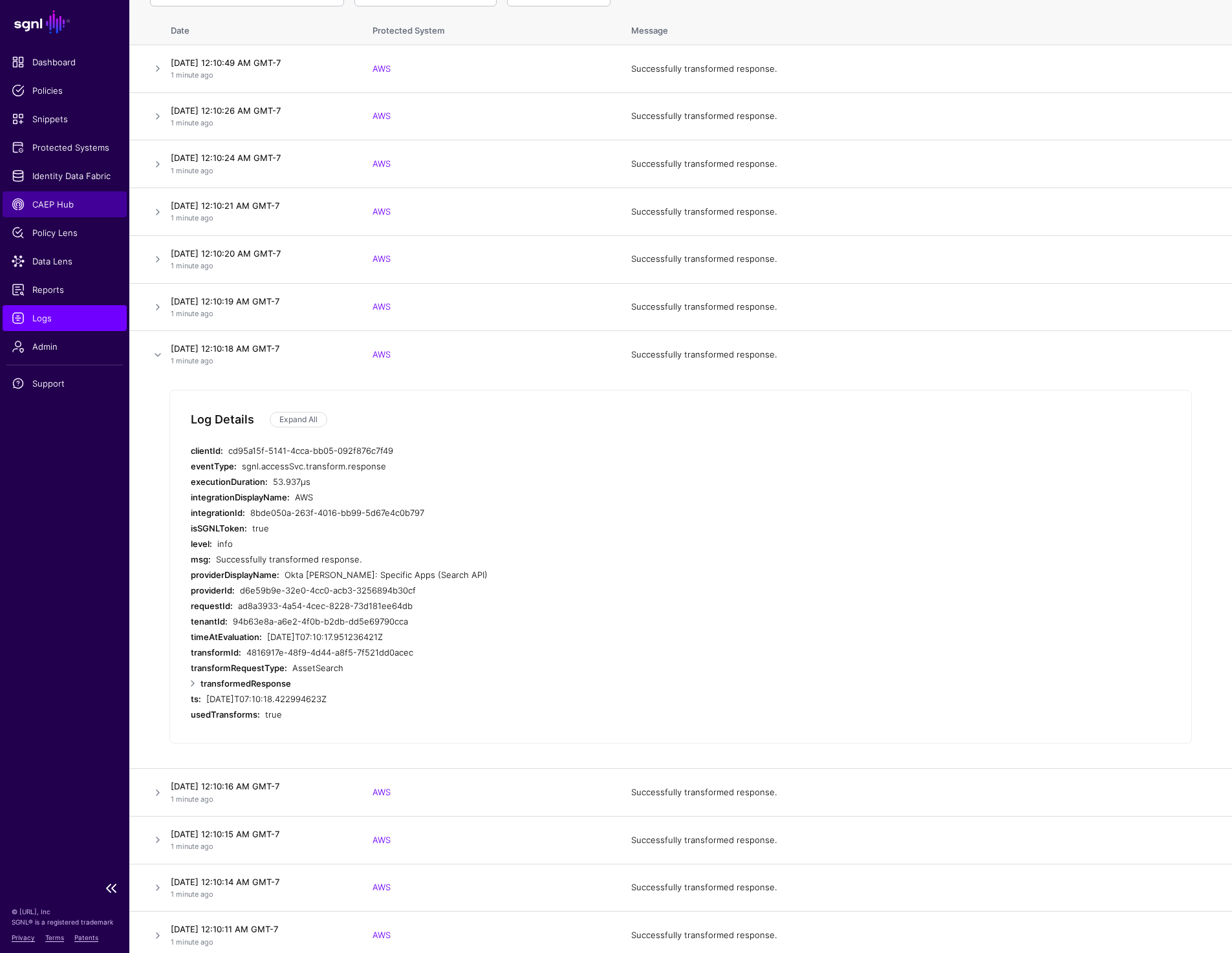
scroll to position [0, 0]
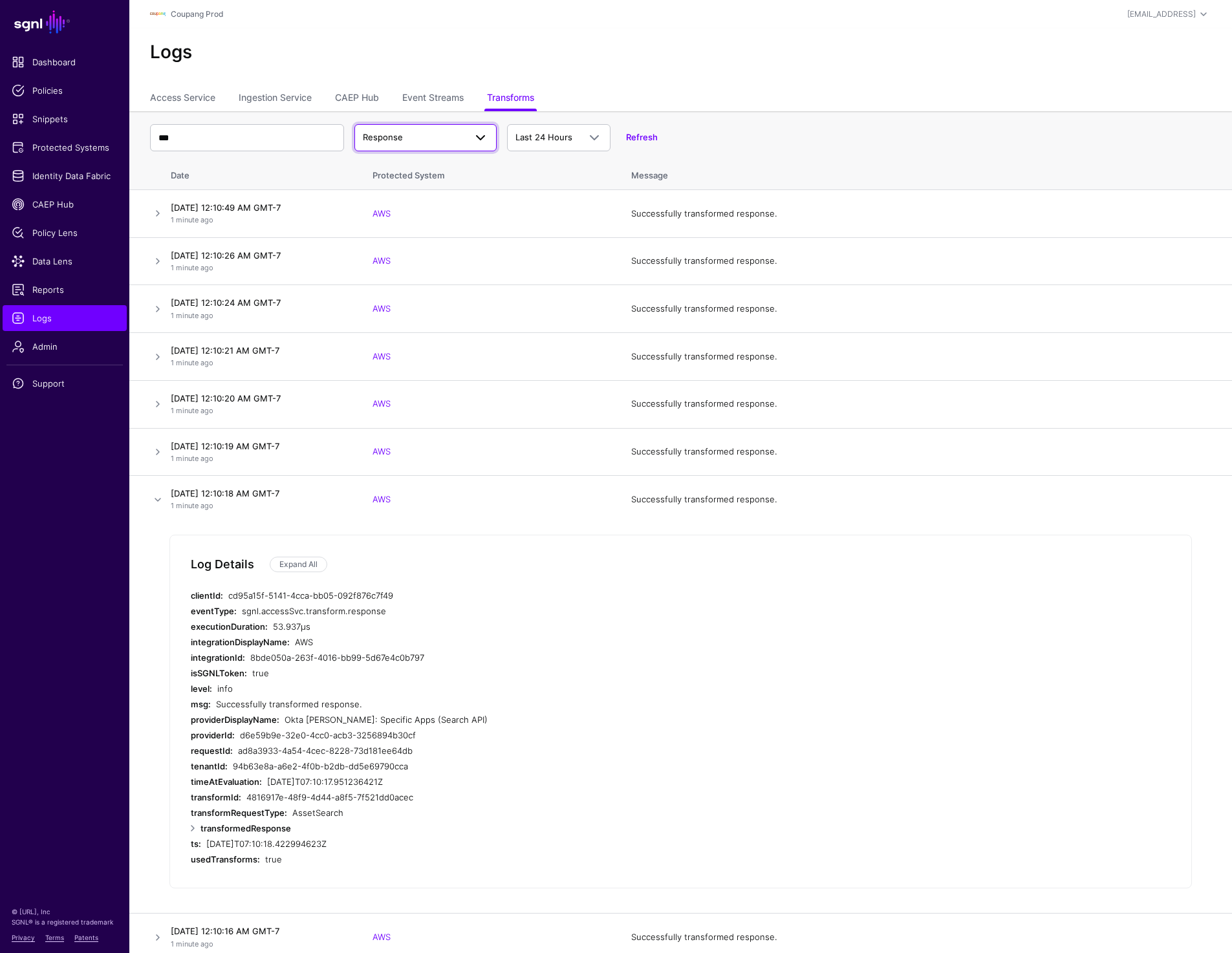
click at [396, 131] on span "Response" at bounding box center [414, 138] width 102 height 13
click at [385, 207] on div "Error" at bounding box center [425, 209] width 121 height 13
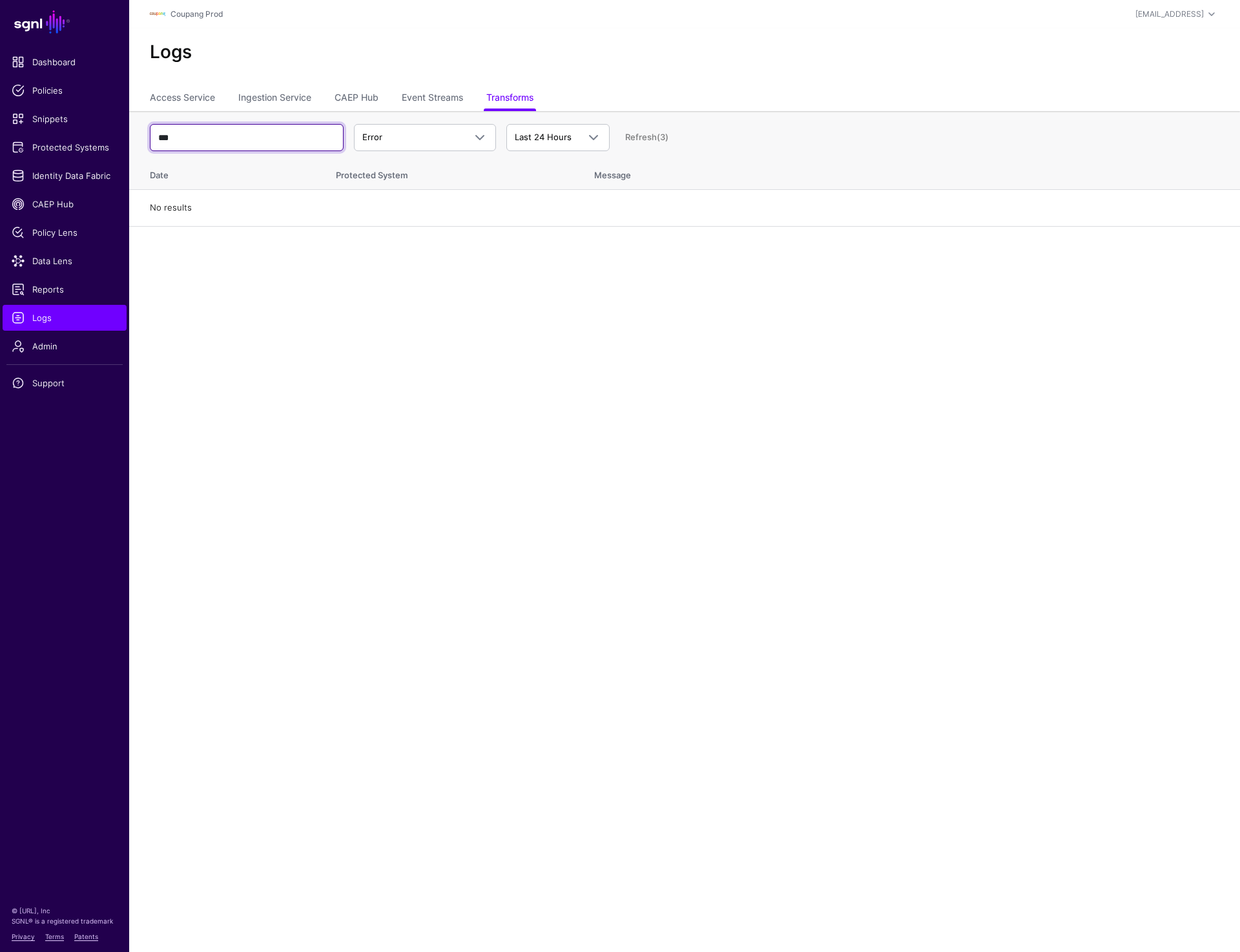
click at [221, 134] on input "***" at bounding box center [246, 138] width 193 height 27
click at [381, 141] on span "Error" at bounding box center [373, 137] width 20 height 10
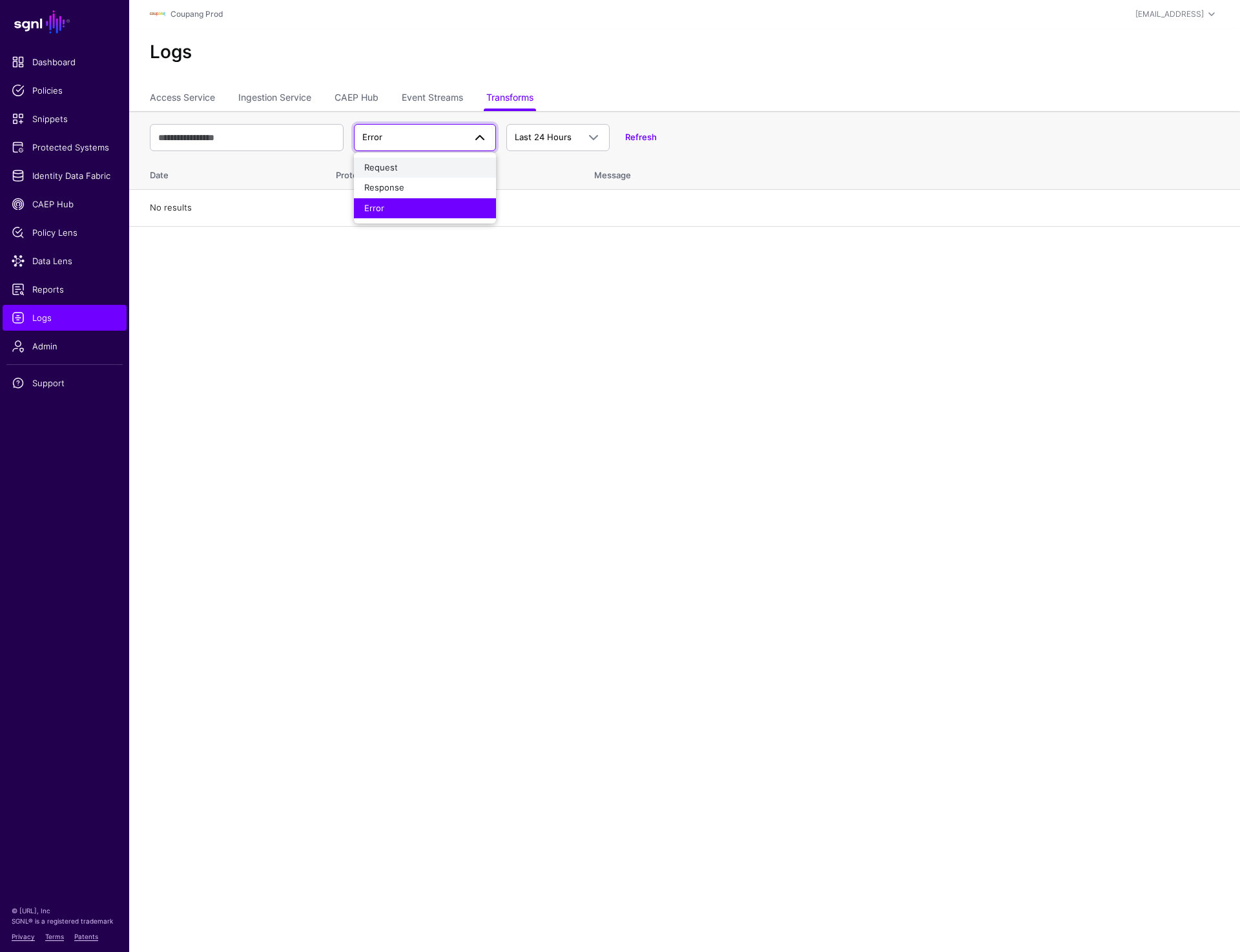
click at [396, 166] on span "Request" at bounding box center [380, 167] width 34 height 10
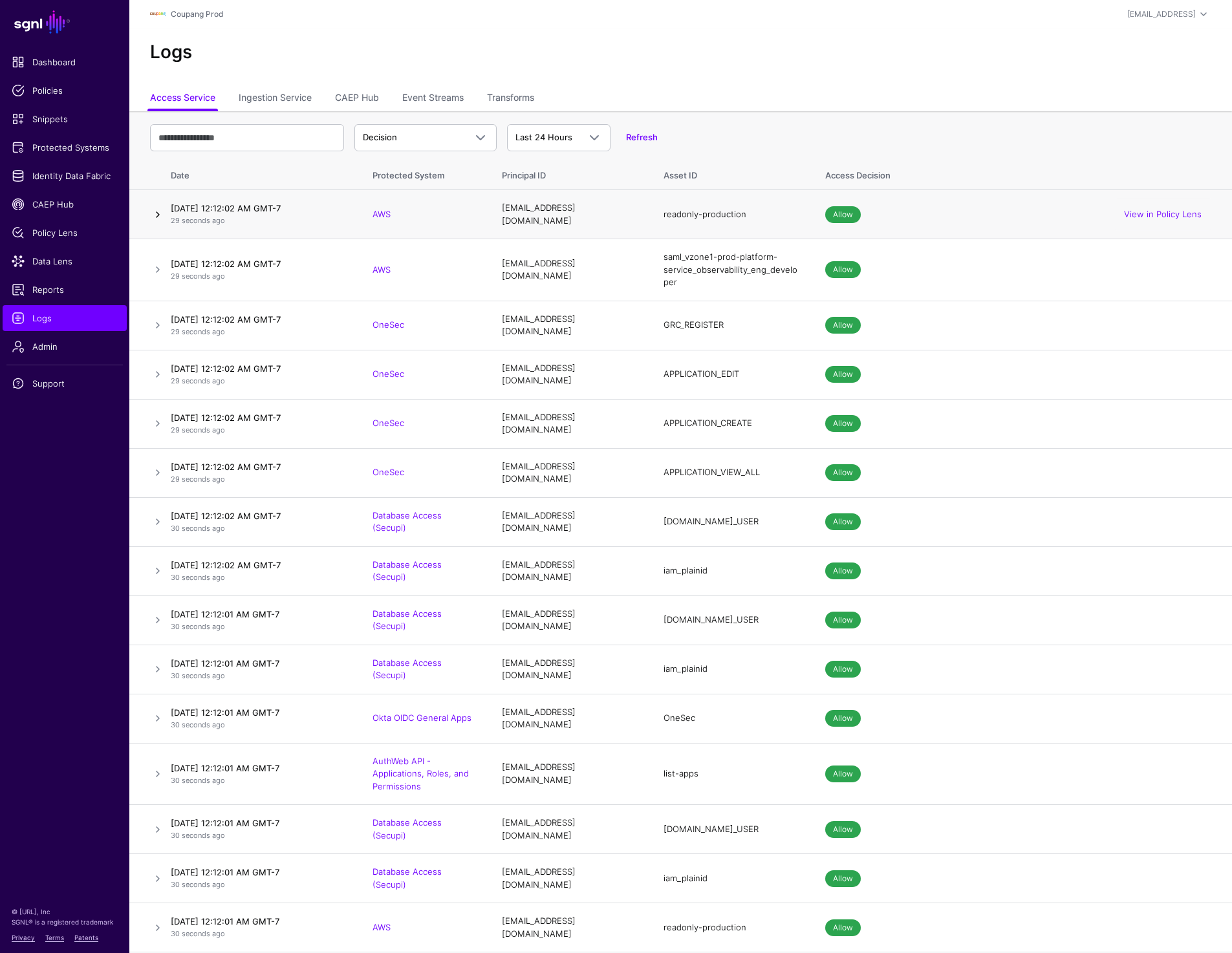
click at [152, 213] on link at bounding box center [158, 215] width 16 height 16
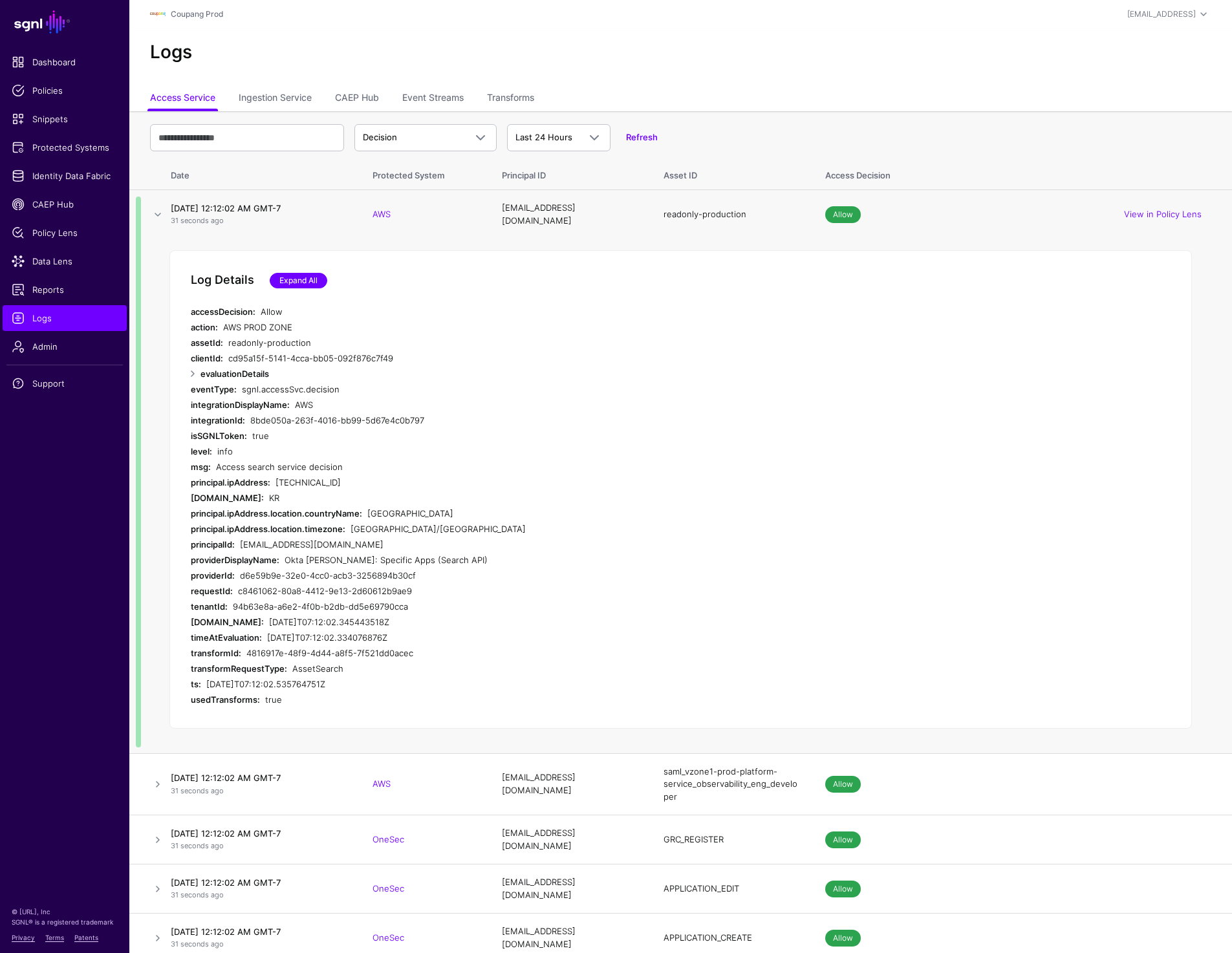
click at [299, 272] on link "Expand All" at bounding box center [298, 280] width 57 height 16
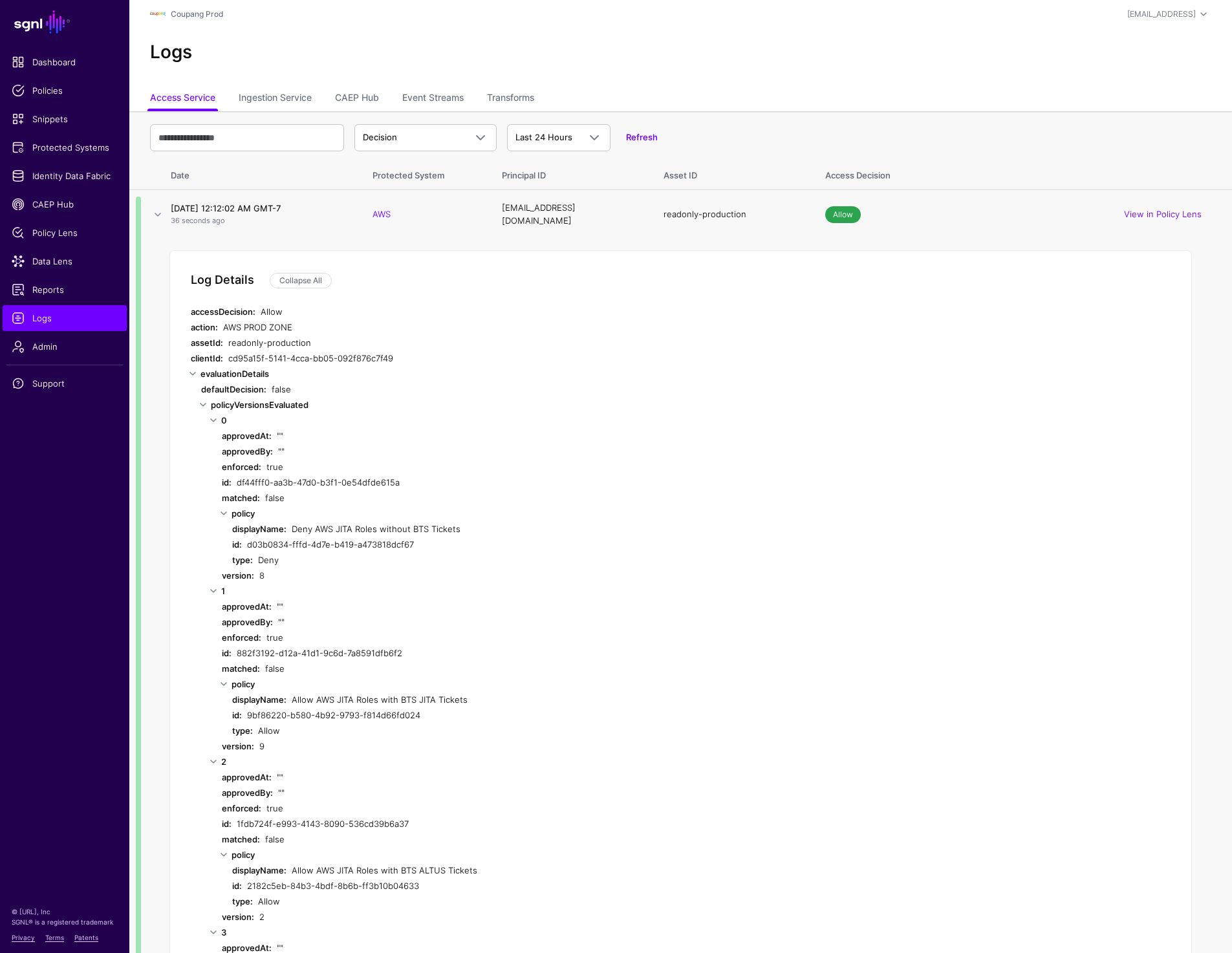
scroll to position [2, 0]
click at [154, 209] on link at bounding box center [158, 213] width 16 height 16
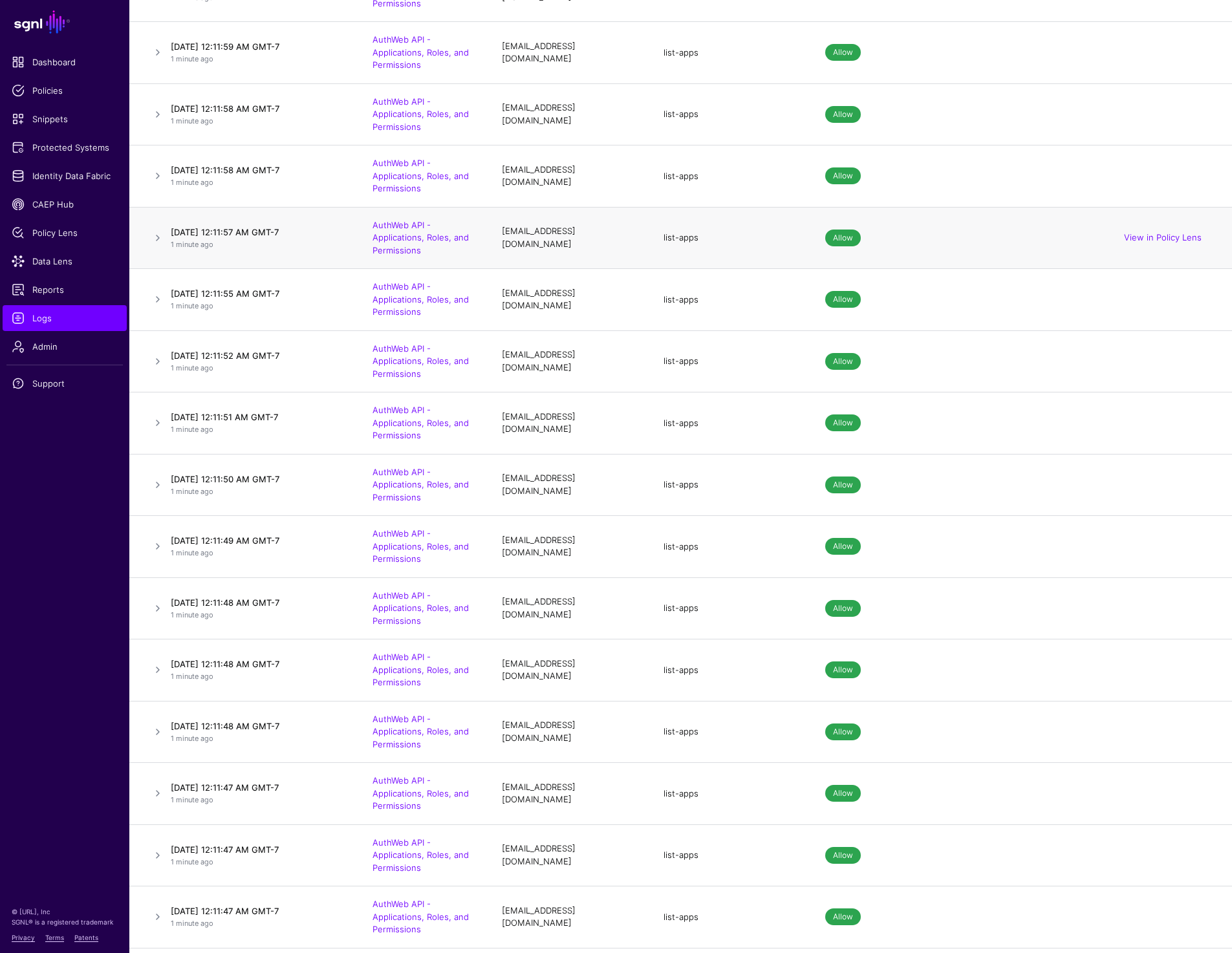
scroll to position [0, 0]
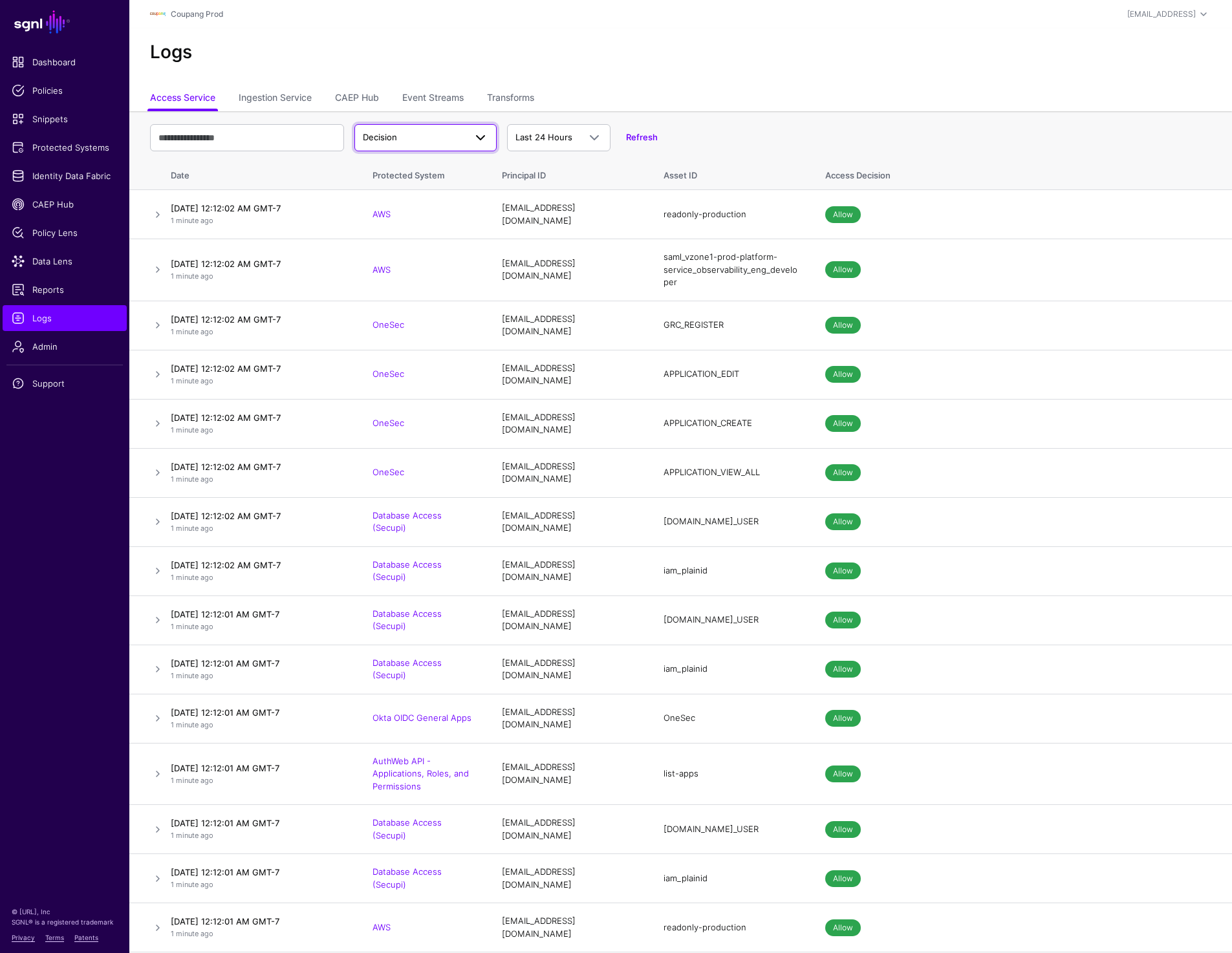
click at [382, 150] on link "Decision" at bounding box center [425, 138] width 142 height 27
click at [397, 194] on div "Match" at bounding box center [425, 188] width 121 height 13
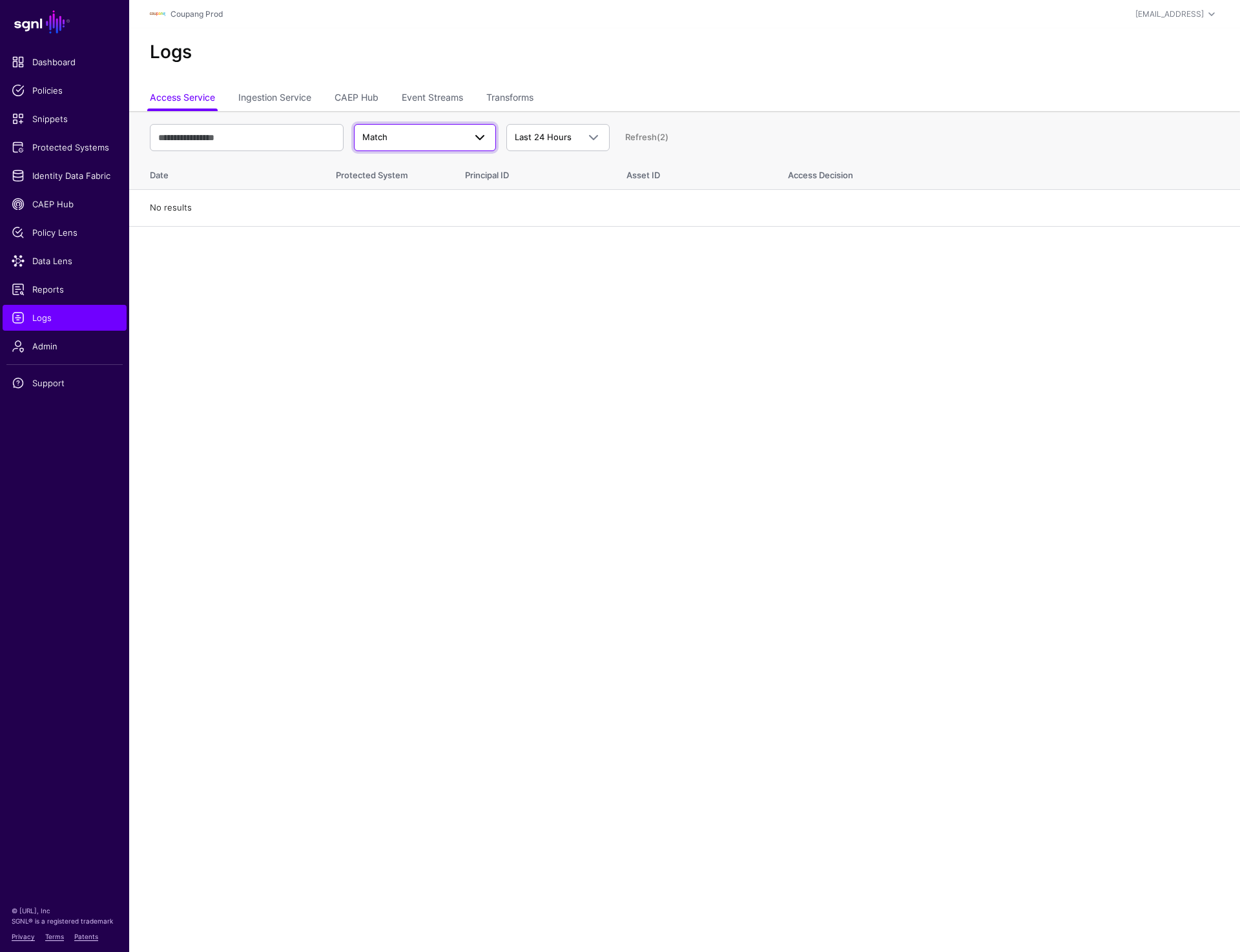
click at [404, 136] on span "Match" at bounding box center [413, 138] width 102 height 13
click at [404, 167] on div "Decision" at bounding box center [424, 168] width 121 height 13
